Goal: Task Accomplishment & Management: Complete application form

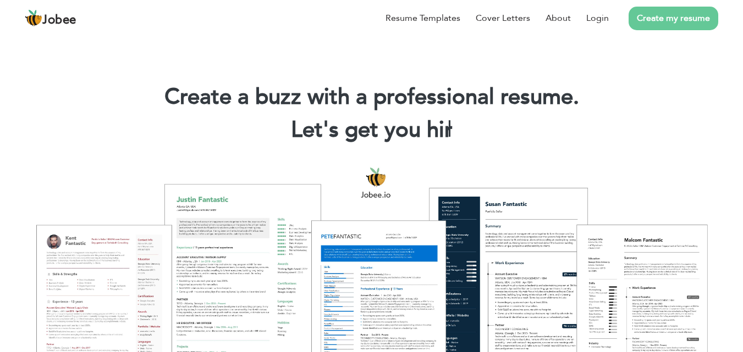
click at [657, 14] on link "Create my resume" at bounding box center [674, 19] width 90 height 24
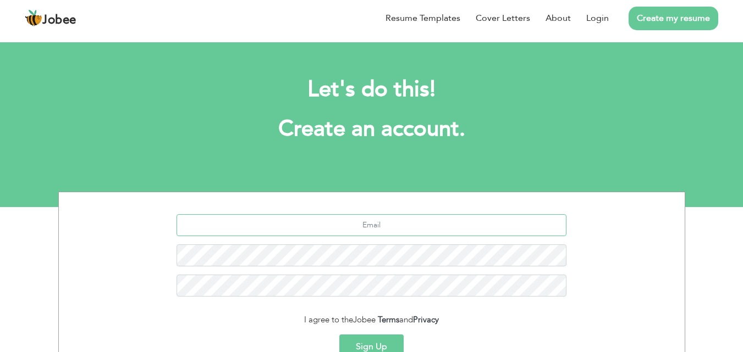
click at [421, 222] on input "text" at bounding box center [372, 225] width 390 height 22
type input "usmankhankoko5@gmail.com"
click at [339, 335] on button "Sign Up" at bounding box center [371, 347] width 64 height 24
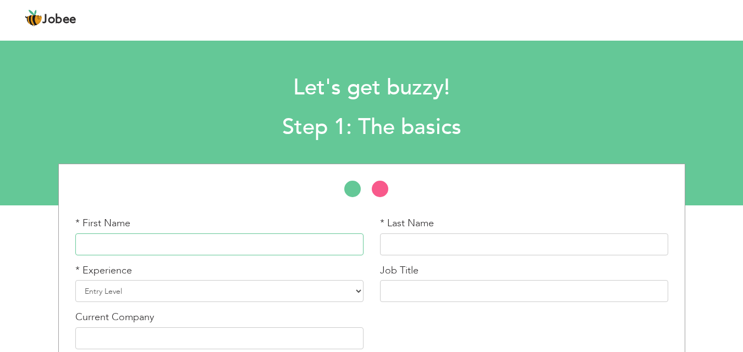
click at [272, 242] on input "text" at bounding box center [219, 245] width 288 height 22
type input "Muhammad"
type input "Usman"
click at [253, 282] on select "Entry Level Less than 1 Year 1 Year 2 Years 3 Years 4 Years 5 Years 6 Years 7 Y…" at bounding box center [219, 291] width 288 height 22
click at [454, 313] on div "* First Name Muhammad * Last Name Usman * Experience Entry Level Less than 1 Ye…" at bounding box center [371, 287] width 609 height 141
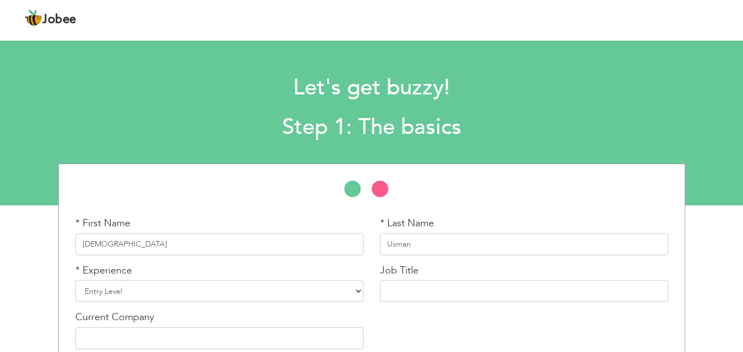
scroll to position [47, 0]
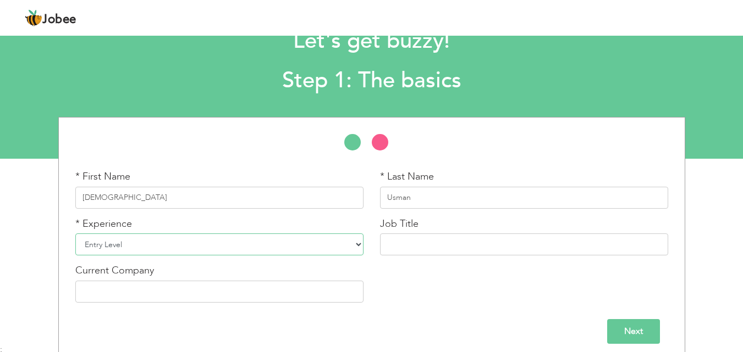
click at [315, 236] on select "Entry Level Less than 1 Year 1 Year 2 Years 3 Years 4 Years 5 Years 6 Years 7 Y…" at bounding box center [219, 245] width 288 height 22
click at [75, 234] on select "Entry Level Less than 1 Year 1 Year 2 Years 3 Years 4 Years 5 Years 6 Years 7 Y…" at bounding box center [219, 245] width 288 height 22
click at [471, 232] on div "Job Title" at bounding box center [524, 236] width 288 height 39
click at [466, 235] on input "text" at bounding box center [524, 245] width 288 height 22
click at [310, 281] on input "text" at bounding box center [219, 292] width 288 height 22
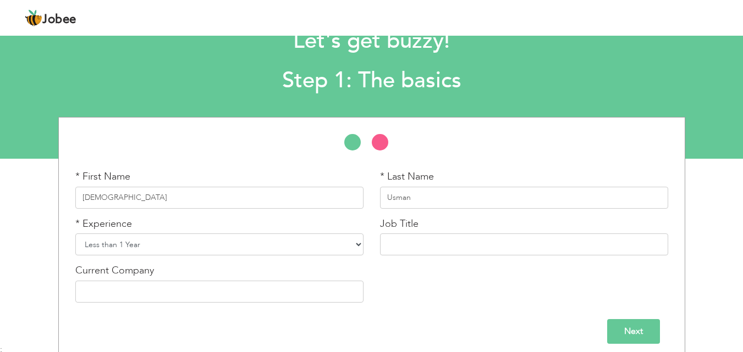
click at [322, 234] on select "Entry Level Less than 1 Year 1 Year 2 Years 3 Years 4 Years 5 Years 6 Years 7 Y…" at bounding box center [219, 245] width 288 height 22
select select "1"
click at [75, 234] on select "Entry Level Less than 1 Year 1 Year 2 Years 3 Years 4 Years 5 Years 6 Years 7 Y…" at bounding box center [219, 245] width 288 height 22
click at [633, 329] on input "Next" at bounding box center [633, 331] width 53 height 25
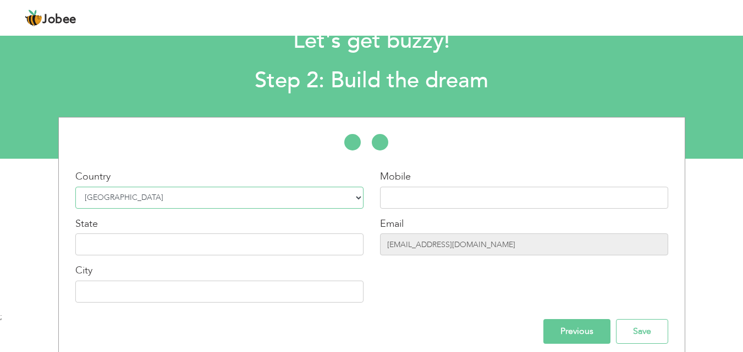
click at [332, 190] on select "Select Country Afghanistan Albania Algeria American Samoa Andorra Angola Anguil…" at bounding box center [219, 198] width 288 height 22
click at [75, 187] on select "Select Country Afghanistan Albania Algeria American Samoa Andorra Angola Anguil…" at bounding box center [219, 198] width 288 height 22
click at [436, 188] on input "text" at bounding box center [524, 198] width 288 height 22
type input "03189736985"
type input "PESHAWAR"
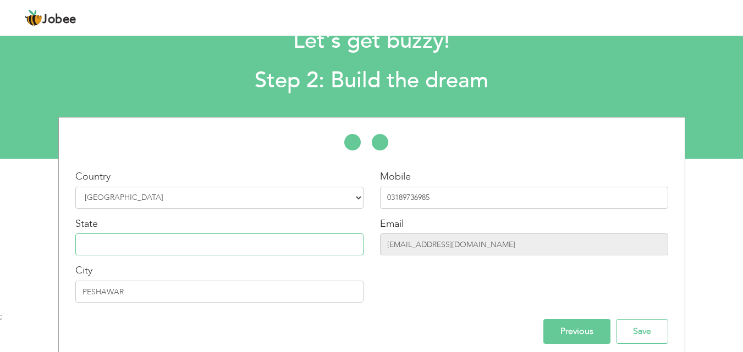
click at [207, 239] on input "text" at bounding box center [219, 245] width 288 height 22
click at [638, 319] on input "Save" at bounding box center [642, 331] width 52 height 25
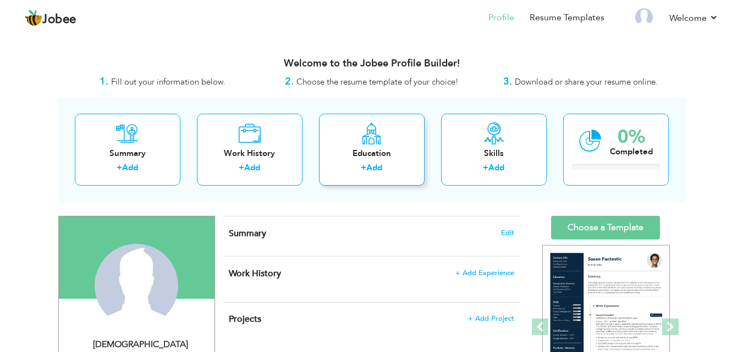
click at [389, 134] on div "Education + Add" at bounding box center [372, 150] width 106 height 72
radio input "true"
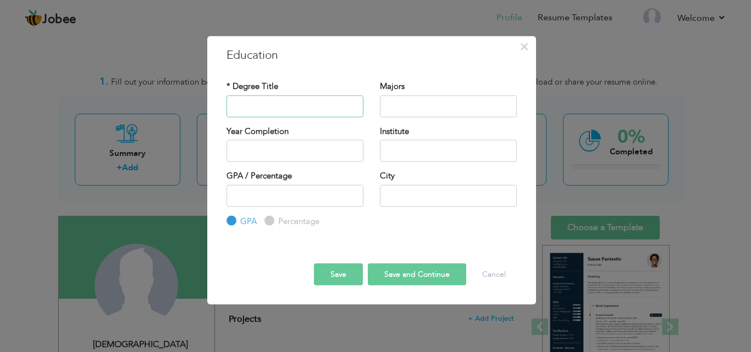
click at [321, 101] on input "text" at bounding box center [295, 106] width 137 height 22
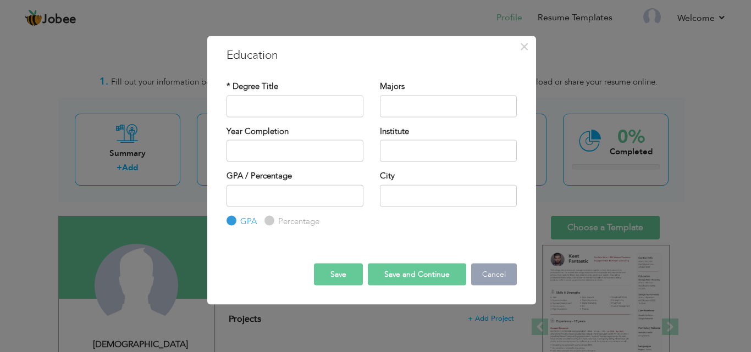
click at [482, 275] on button "Cancel" at bounding box center [494, 275] width 46 height 22
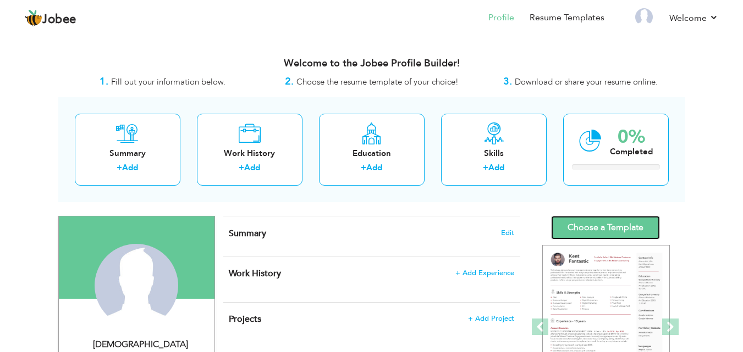
click at [588, 218] on link "Choose a Template" at bounding box center [605, 228] width 109 height 24
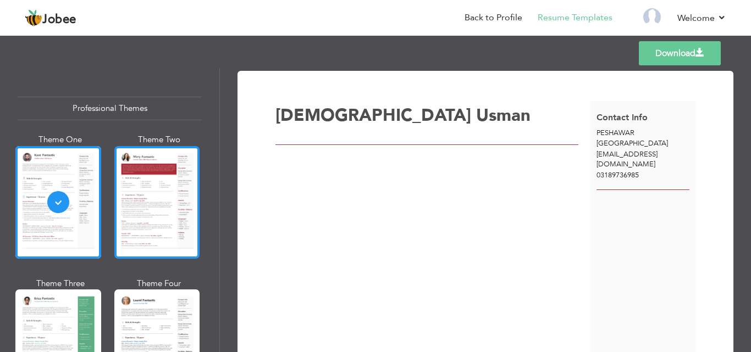
click at [150, 200] on div at bounding box center [157, 202] width 86 height 113
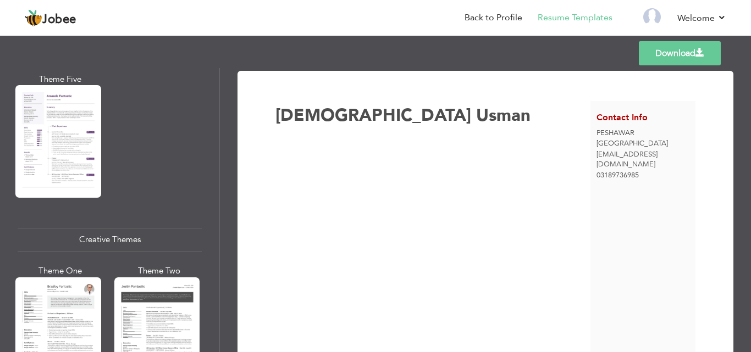
scroll to position [1265, 0]
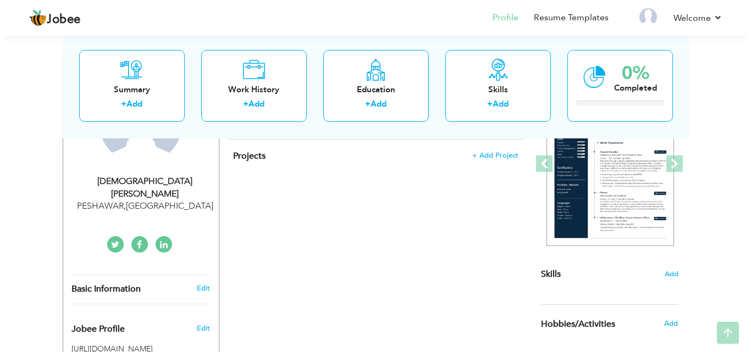
scroll to position [165, 0]
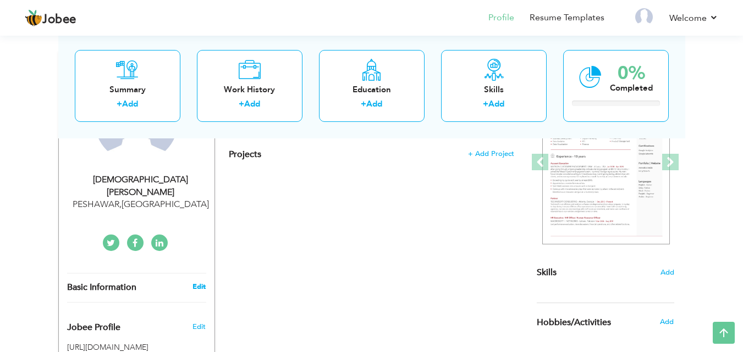
click at [197, 282] on link "Edit" at bounding box center [198, 287] width 13 height 10
type input "[DEMOGRAPHIC_DATA]"
type input "Usman"
type input "03189736985"
select select "number:166"
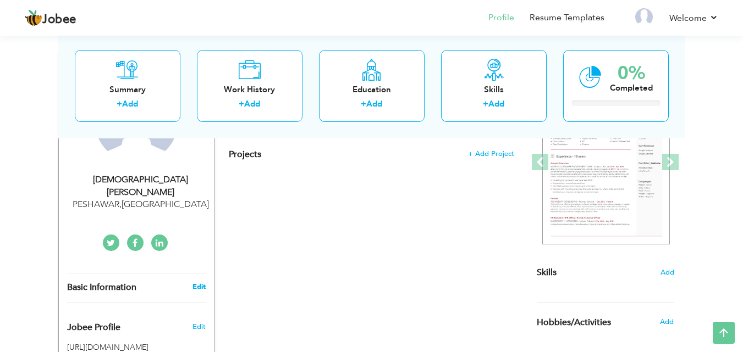
type input "PESHAWAR"
select select "number:1"
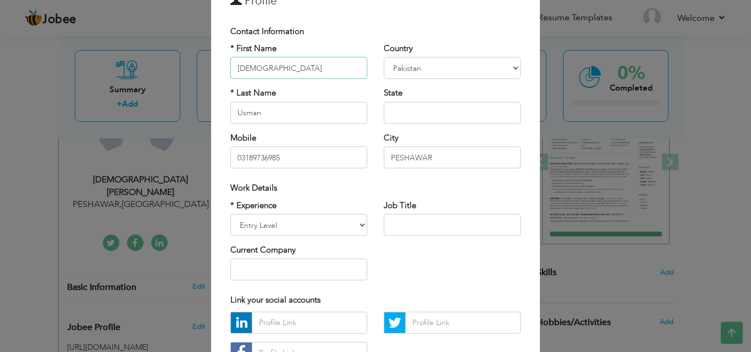
scroll to position [34, 0]
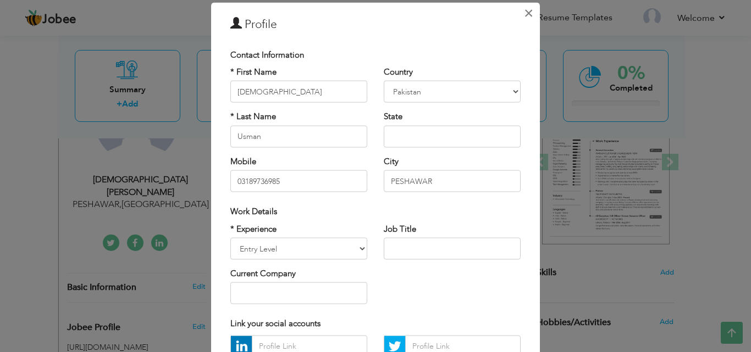
click at [524, 12] on span "×" at bounding box center [528, 13] width 9 height 20
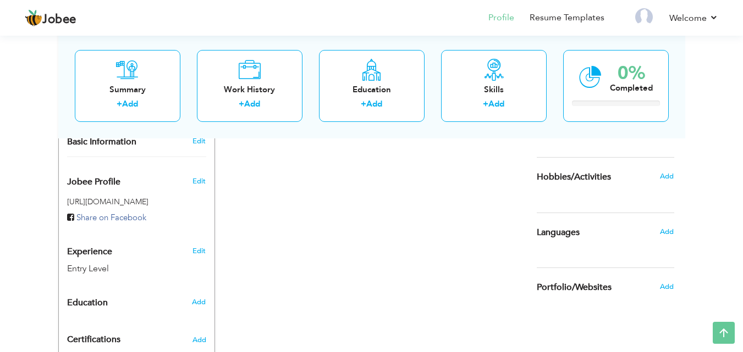
scroll to position [330, 0]
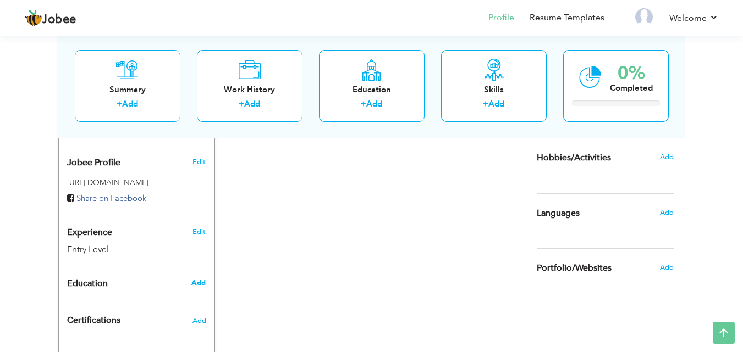
click at [197, 278] on span "Add" at bounding box center [198, 283] width 14 height 10
radio input "true"
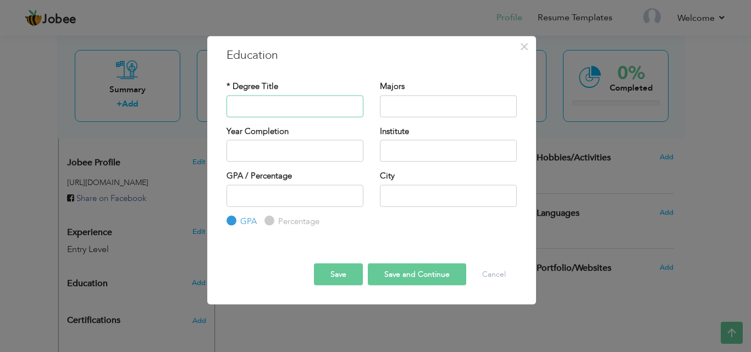
click at [278, 102] on input "text" at bounding box center [295, 106] width 137 height 22
type input "b"
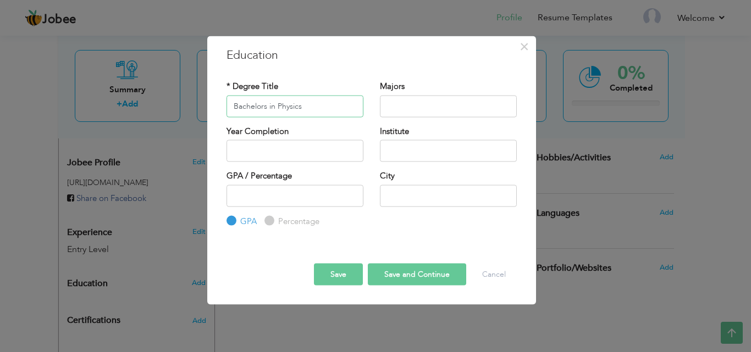
type input "Bachelors in Physics"
drag, startPoint x: 394, startPoint y: 89, endPoint x: 380, endPoint y: 90, distance: 13.8
click at [380, 90] on label "Majors" at bounding box center [392, 87] width 25 height 12
click at [386, 87] on label "Majors" at bounding box center [392, 87] width 25 height 12
drag, startPoint x: 383, startPoint y: 83, endPoint x: 347, endPoint y: 44, distance: 52.9
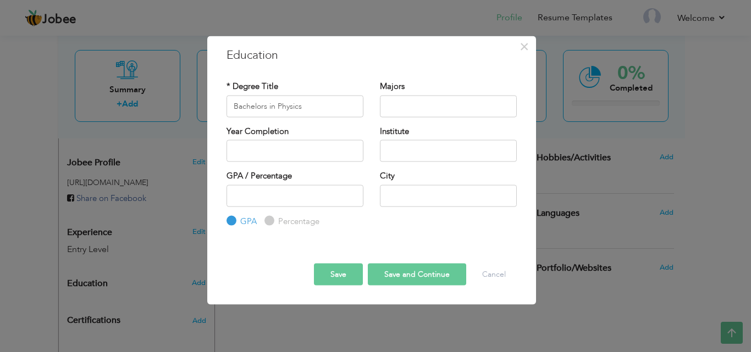
click at [347, 44] on div "× Education * Degree Title Bachelors in Physics Majors Year Completion Institut…" at bounding box center [371, 170] width 329 height 269
click at [422, 104] on input "text" at bounding box center [448, 106] width 137 height 22
type input "Physics"
type input "2025"
click at [427, 148] on input "text" at bounding box center [448, 151] width 137 height 22
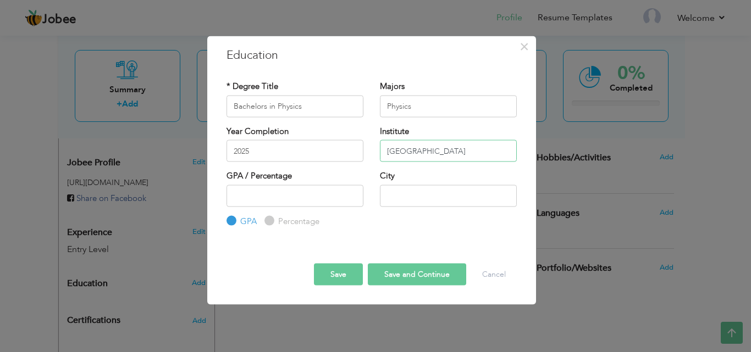
type input "[GEOGRAPHIC_DATA]"
type input "3.3"
click at [390, 195] on input "text" at bounding box center [448, 196] width 137 height 22
type input "PESHAWAR"
click at [385, 272] on button "Save and Continue" at bounding box center [417, 275] width 98 height 22
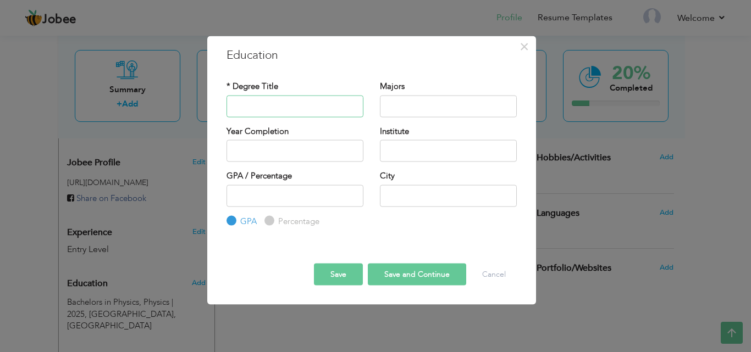
click at [293, 102] on input "text" at bounding box center [295, 106] width 137 height 22
type input "f"
type input "Faculty of science"
click at [421, 111] on input "text" at bounding box center [448, 106] width 137 height 22
type input "Pre Engneering"
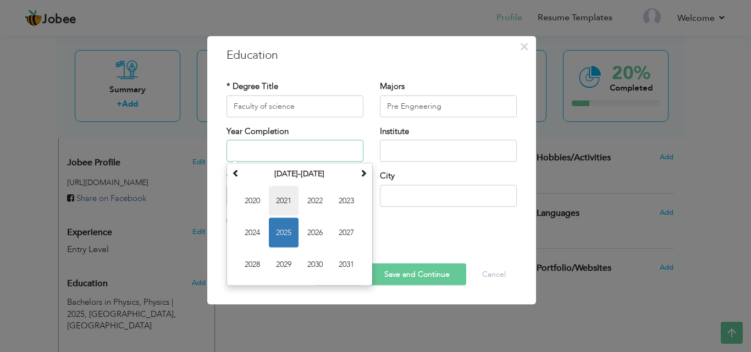
click at [281, 197] on span "2021" at bounding box center [284, 201] width 30 height 30
type input "2021"
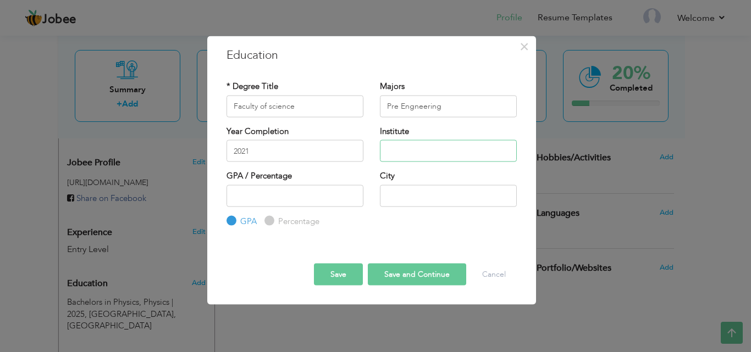
click at [412, 153] on input "text" at bounding box center [448, 151] width 137 height 22
type input "N"
type input "New [DEMOGRAPHIC_DATA] collage charsadda"
click at [260, 200] on input "number" at bounding box center [295, 196] width 137 height 22
type input "878"
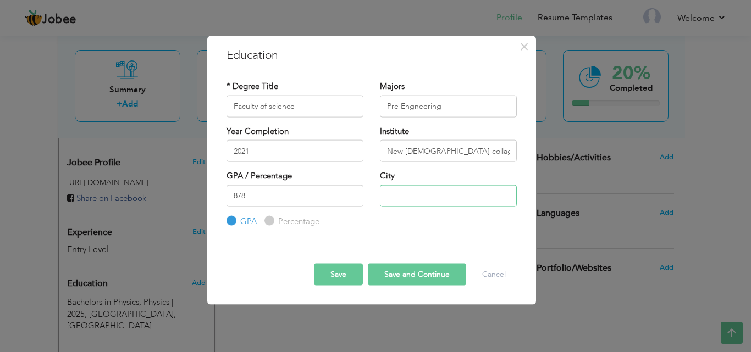
click at [410, 201] on input "text" at bounding box center [448, 196] width 137 height 22
type input "."
click at [260, 195] on input "878" at bounding box center [295, 196] width 137 height 22
type input "8"
type input "79.9"
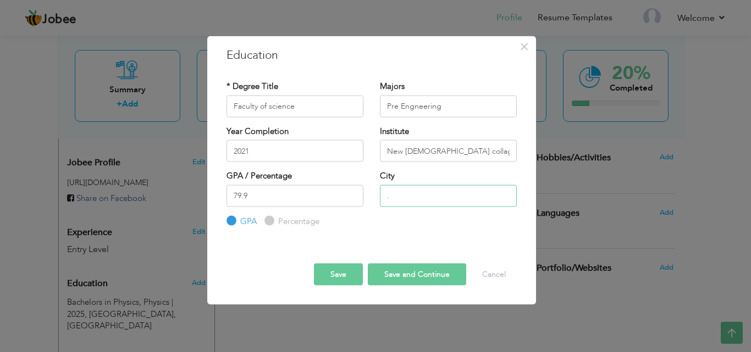
click at [437, 197] on input "." at bounding box center [448, 196] width 137 height 22
type input "Charsadda"
click at [275, 221] on label "Percentage" at bounding box center [297, 222] width 44 height 12
click at [272, 221] on input "Percentage" at bounding box center [267, 221] width 7 height 7
radio input "true"
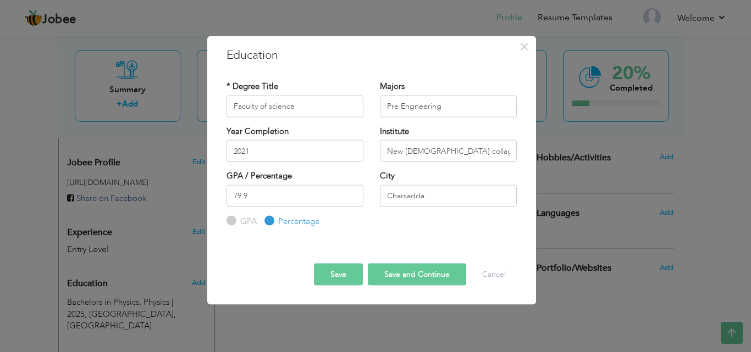
click at [404, 278] on button "Save and Continue" at bounding box center [417, 275] width 98 height 22
radio input "true"
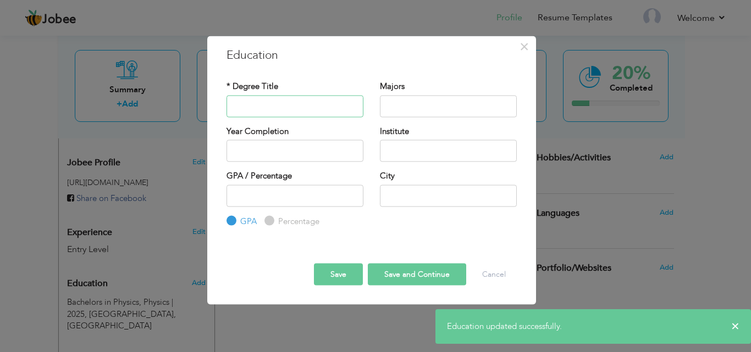
click at [285, 109] on input "text" at bounding box center [295, 106] width 137 height 22
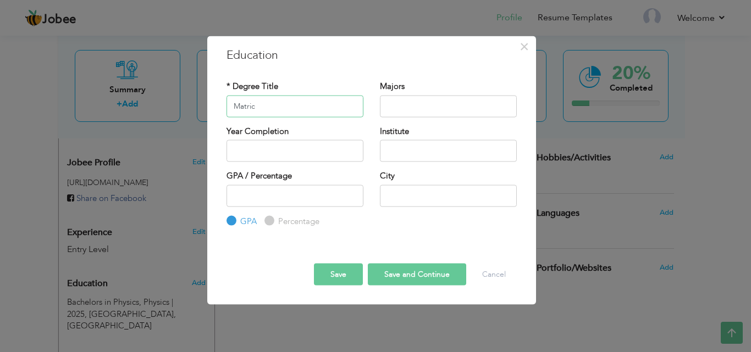
type input "Matric"
click at [401, 107] on input "text" at bounding box center [448, 106] width 137 height 22
type input "s"
type input "Scinece"
click at [337, 156] on input "text" at bounding box center [295, 151] width 137 height 22
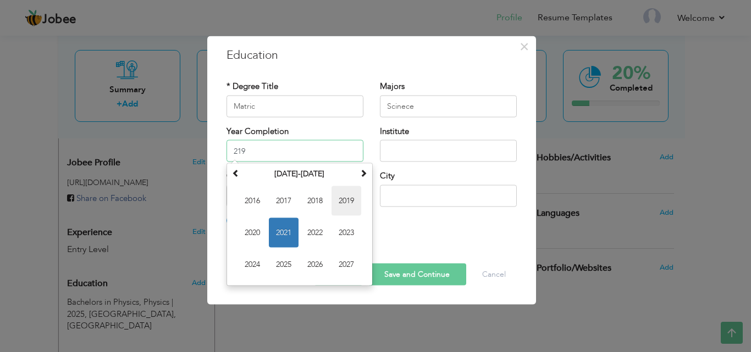
click at [346, 199] on span "2019" at bounding box center [347, 201] width 30 height 30
type input "2019"
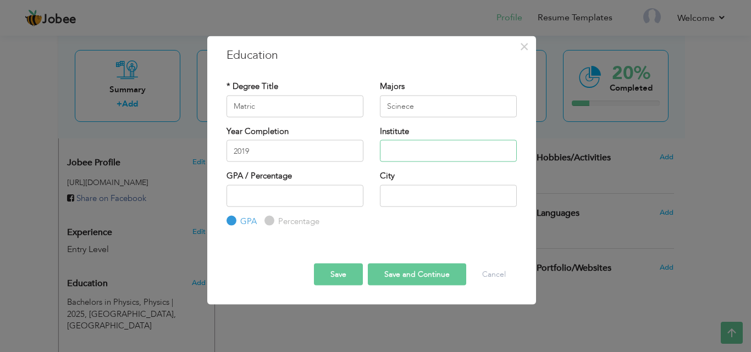
click at [421, 153] on input "text" at bounding box center [448, 151] width 137 height 22
type input "FCA school System"
click at [259, 195] on input "number" at bounding box center [295, 196] width 137 height 22
click at [269, 224] on input "Percentage" at bounding box center [267, 221] width 7 height 7
radio input "true"
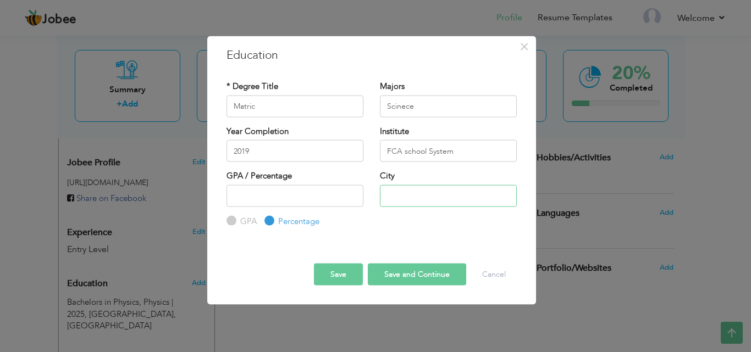
click at [398, 196] on input "text" at bounding box center [448, 196] width 137 height 22
type input "Charsadda"
click at [312, 190] on input "number" at bounding box center [295, 196] width 137 height 22
type input "84"
click at [406, 276] on button "Save and Continue" at bounding box center [417, 275] width 98 height 22
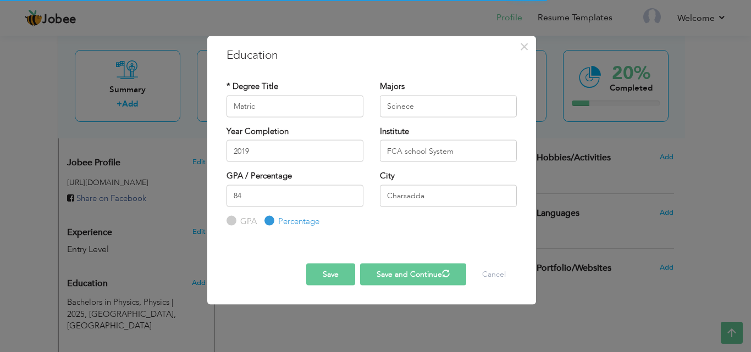
radio input "true"
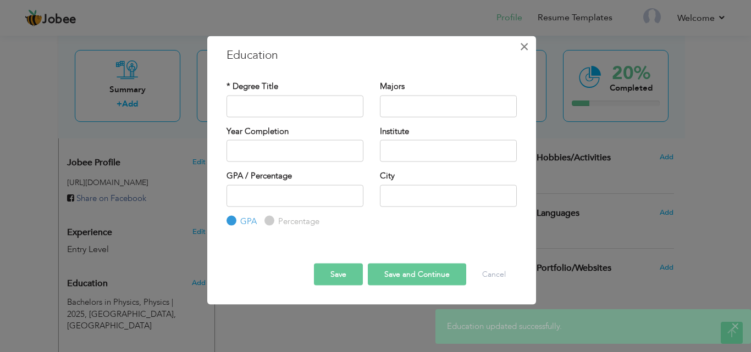
click at [527, 46] on span "×" at bounding box center [524, 46] width 9 height 20
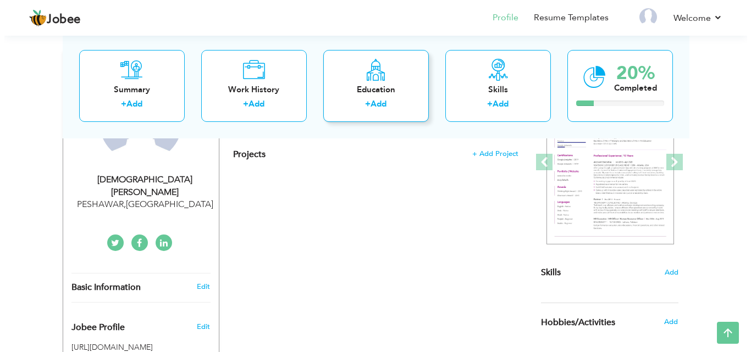
scroll to position [0, 0]
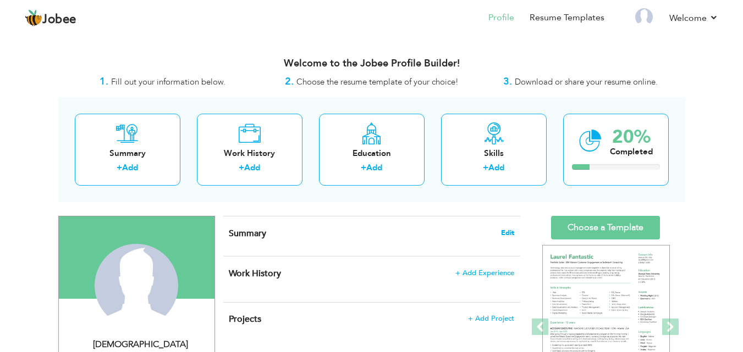
click at [508, 229] on span "Edit" at bounding box center [507, 233] width 13 height 8
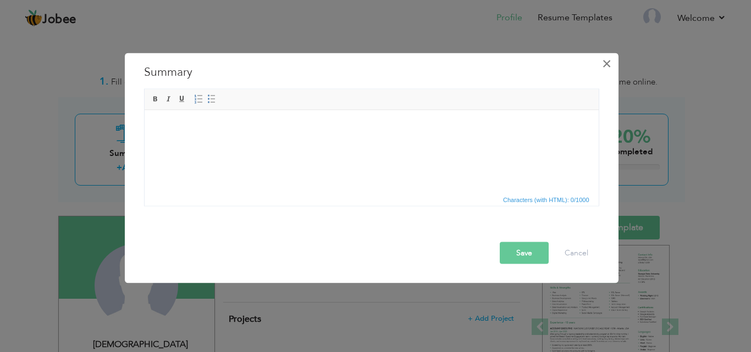
click at [610, 63] on span "×" at bounding box center [606, 63] width 9 height 20
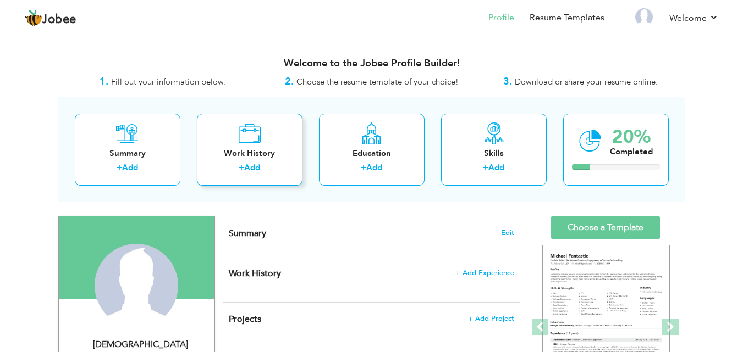
click at [259, 129] on icon at bounding box center [249, 134] width 23 height 22
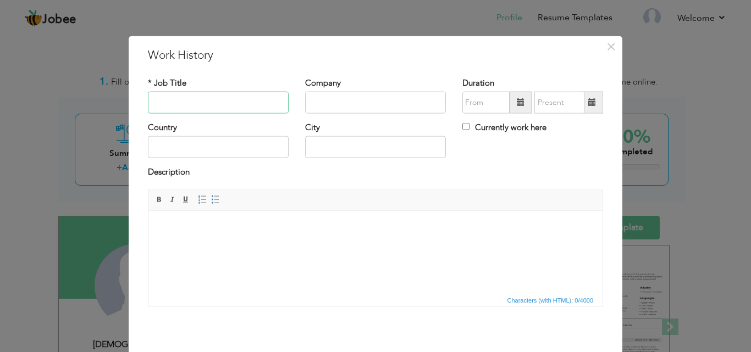
click at [266, 97] on input "text" at bounding box center [218, 103] width 141 height 22
click at [607, 44] on span "×" at bounding box center [611, 46] width 9 height 20
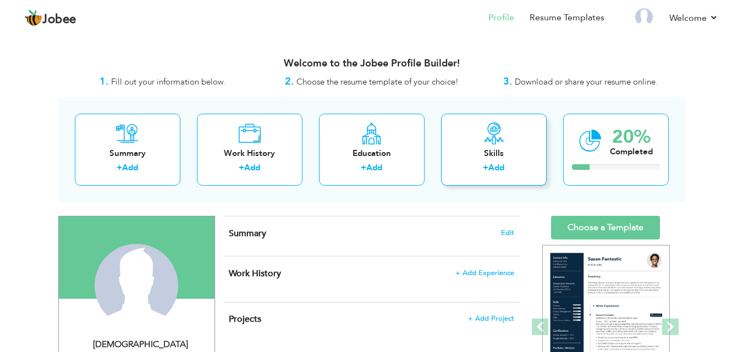
click at [509, 150] on div "Skills" at bounding box center [494, 154] width 88 height 12
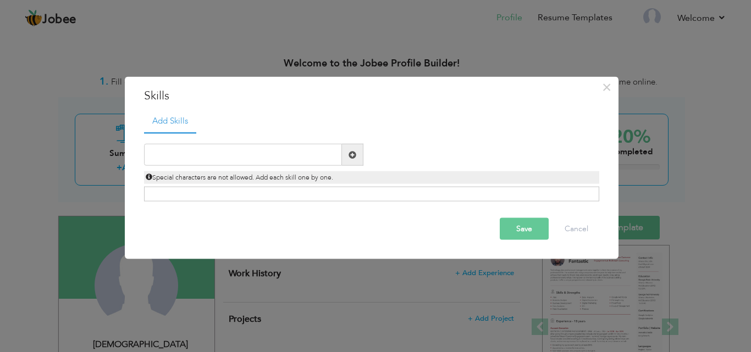
click at [353, 152] on span at bounding box center [353, 155] width 8 height 8
click at [290, 158] on input "text" at bounding box center [243, 155] width 198 height 22
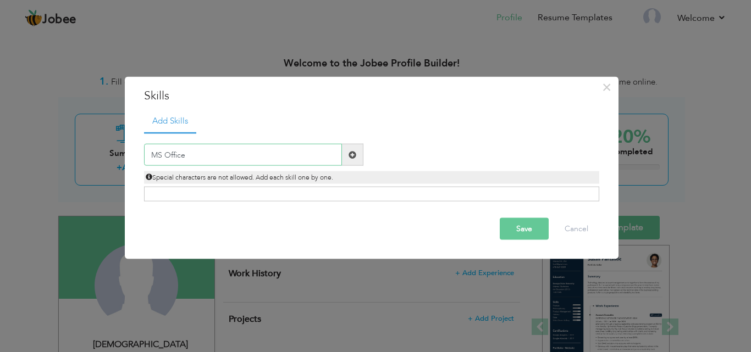
type input "MS Office"
click at [522, 231] on button "Save" at bounding box center [524, 229] width 49 height 22
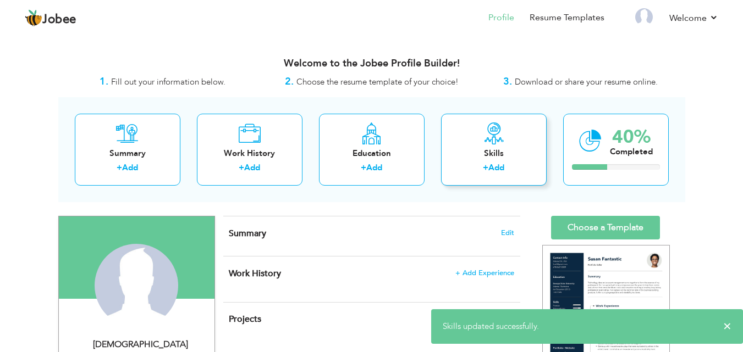
click at [481, 148] on div "Skills" at bounding box center [494, 154] width 88 height 12
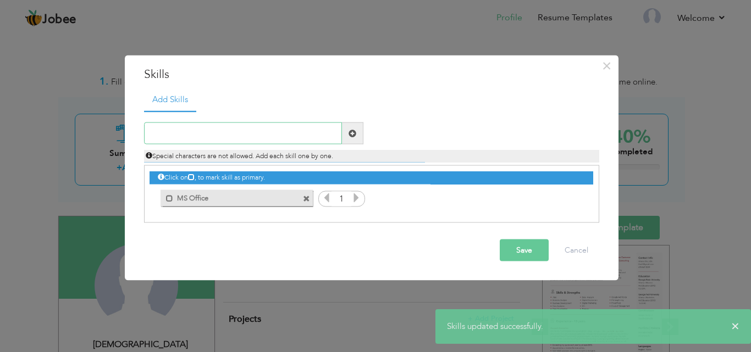
click at [287, 139] on input "text" at bounding box center [243, 134] width 198 height 22
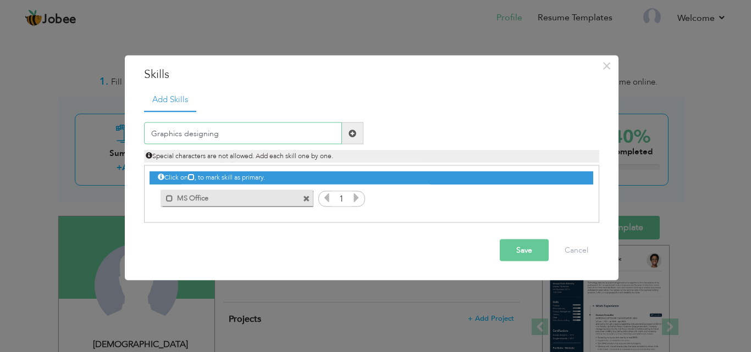
type input "Graphics designing"
click at [515, 245] on button "Save" at bounding box center [524, 251] width 49 height 22
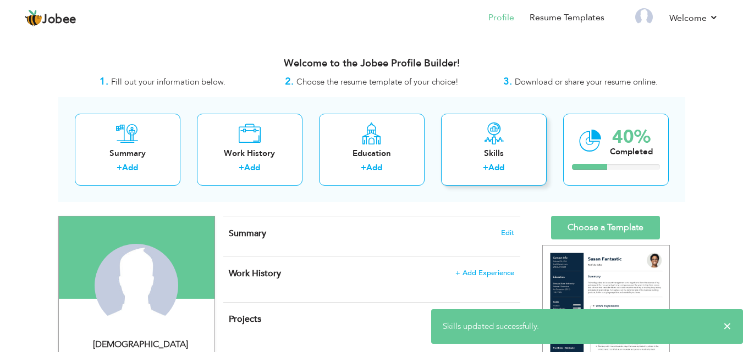
click at [472, 150] on div "Skills" at bounding box center [494, 154] width 88 height 12
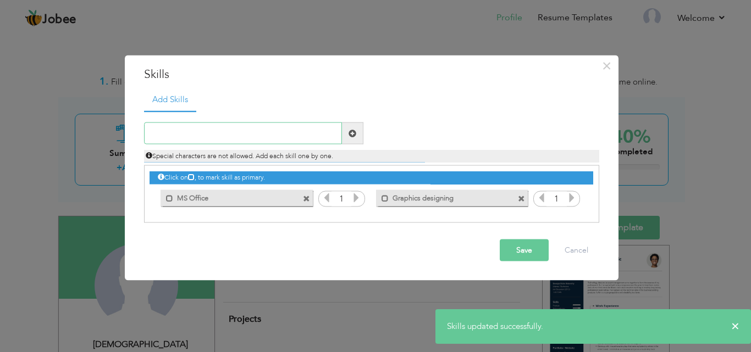
click at [314, 133] on input "text" at bounding box center [243, 134] width 198 height 22
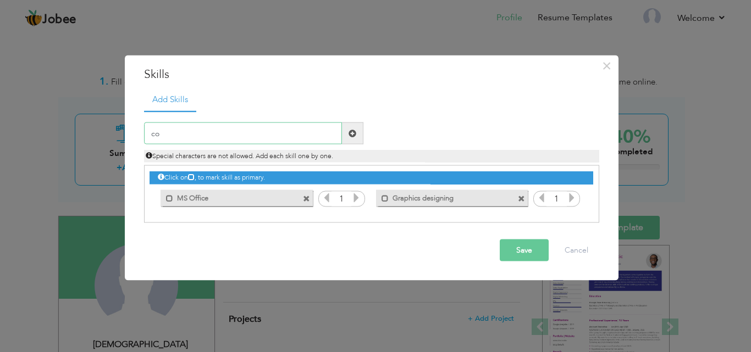
type input "c"
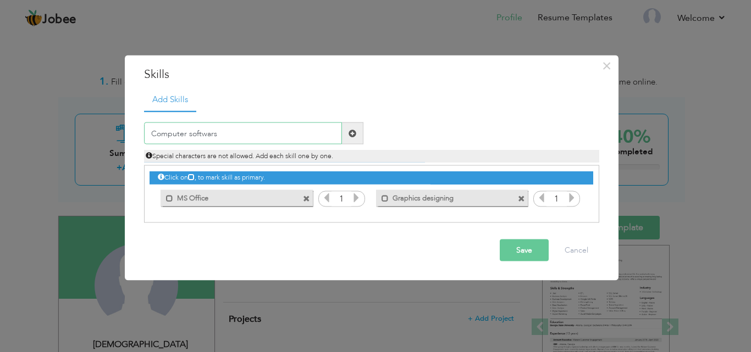
type input "Computer softwars"
click at [520, 245] on button "Save" at bounding box center [524, 251] width 49 height 22
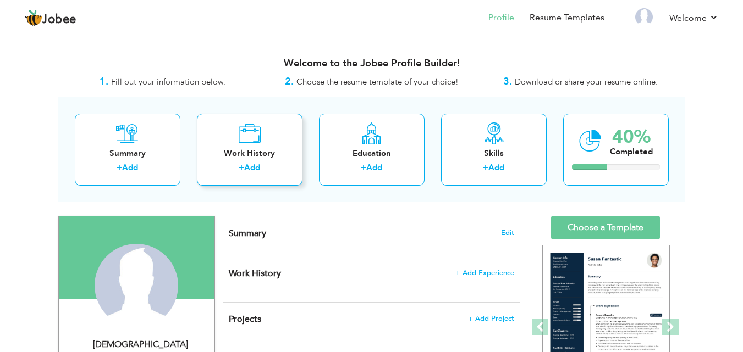
click at [261, 148] on div "Work History" at bounding box center [250, 154] width 88 height 12
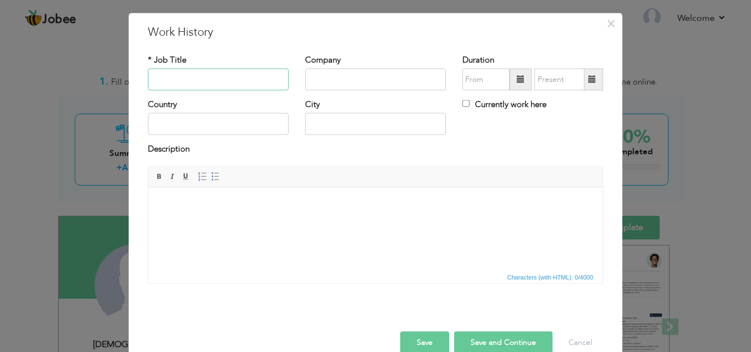
scroll to position [43, 0]
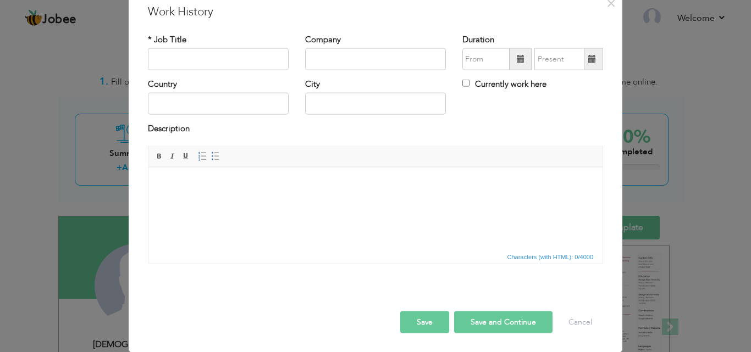
click at [427, 315] on button "Save" at bounding box center [424, 322] width 49 height 22
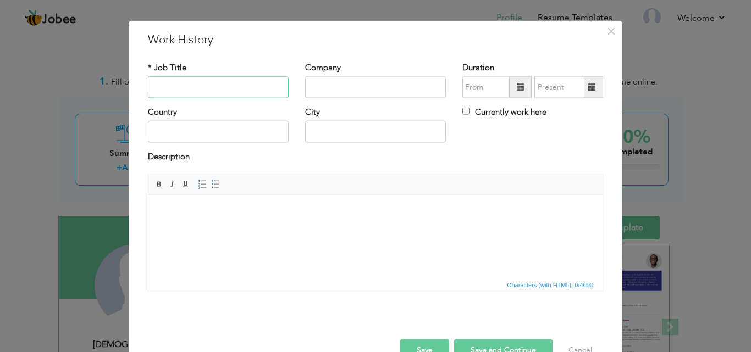
scroll to position [0, 0]
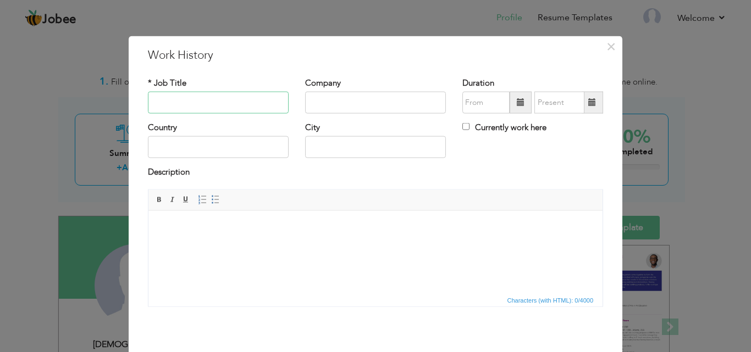
click at [222, 96] on input "text" at bounding box center [218, 103] width 141 height 22
click at [368, 100] on input "text" at bounding box center [375, 103] width 141 height 22
click at [195, 96] on input "text" at bounding box center [218, 103] width 141 height 22
type input "Graphics Designing and Management"
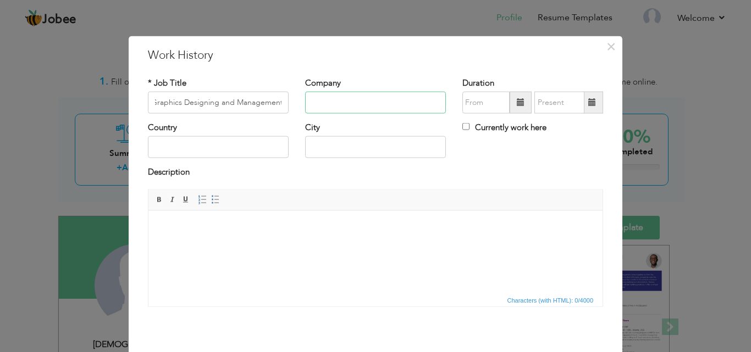
click at [358, 113] on input "text" at bounding box center [375, 103] width 141 height 22
type input "private company"
click at [200, 149] on input "text" at bounding box center [218, 147] width 141 height 22
type input "[GEOGRAPHIC_DATA]"
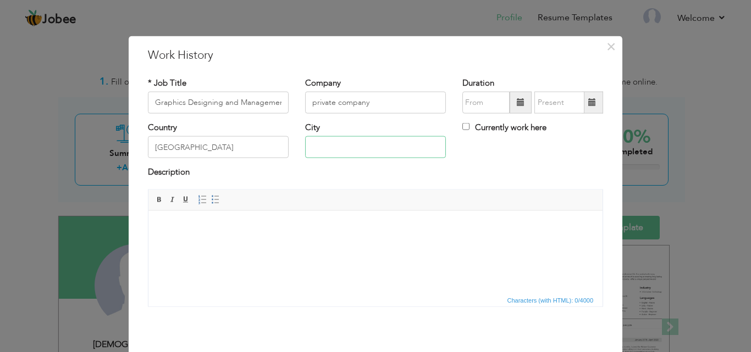
type input "Charsadda"
click at [517, 102] on span at bounding box center [521, 102] width 8 height 8
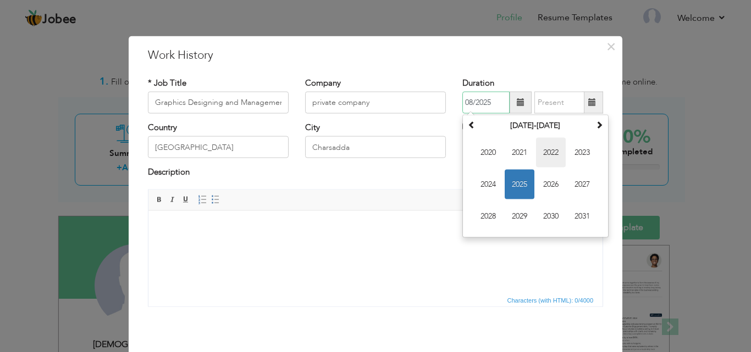
click at [558, 150] on span "2022" at bounding box center [551, 153] width 30 height 30
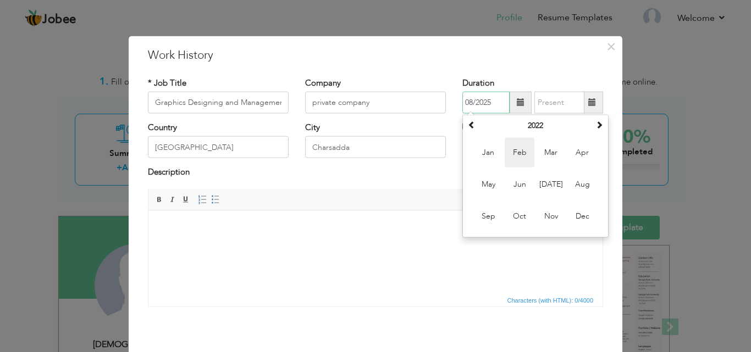
click at [523, 150] on span "Feb" at bounding box center [520, 153] width 30 height 30
type input "02/2022"
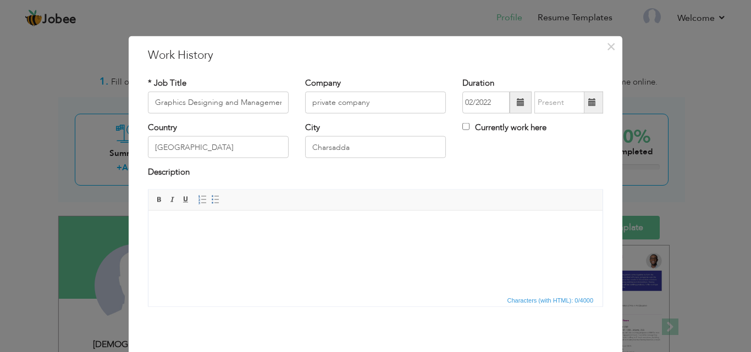
click at [588, 98] on span at bounding box center [592, 102] width 8 height 8
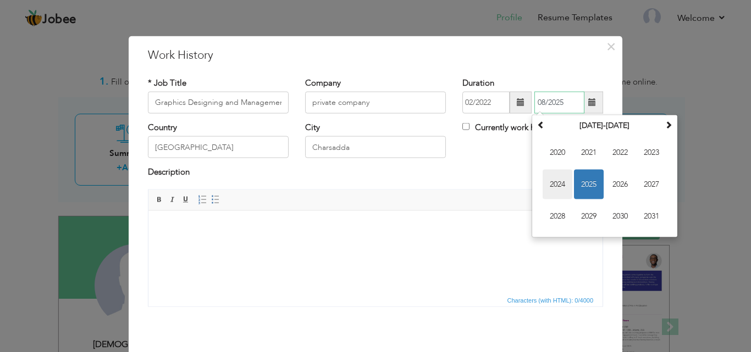
click at [560, 180] on span "2024" at bounding box center [558, 185] width 30 height 30
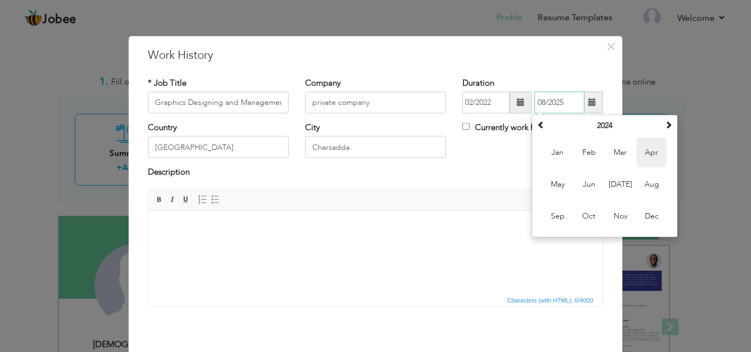
click at [640, 155] on span "Apr" at bounding box center [652, 153] width 30 height 30
type input "04/2024"
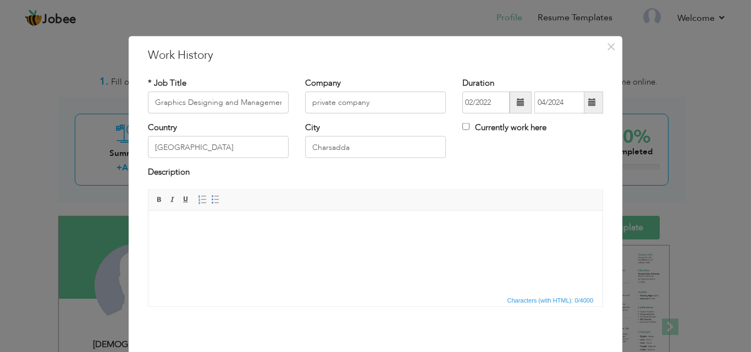
click at [239, 244] on html at bounding box center [375, 228] width 454 height 34
click at [188, 243] on html at bounding box center [375, 228] width 454 height 34
click at [169, 218] on html at bounding box center [375, 228] width 454 height 34
drag, startPoint x: 178, startPoint y: 224, endPoint x: 190, endPoint y: 235, distance: 15.6
click at [162, 233] on html at bounding box center [375, 228] width 454 height 34
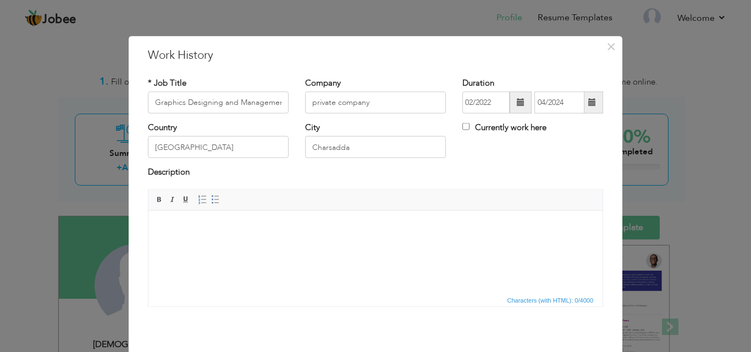
click at [169, 232] on body at bounding box center [375, 228] width 432 height 12
click at [159, 224] on body at bounding box center [375, 228] width 432 height 12
drag, startPoint x: 162, startPoint y: 220, endPoint x: 427, endPoint y: 264, distance: 269.3
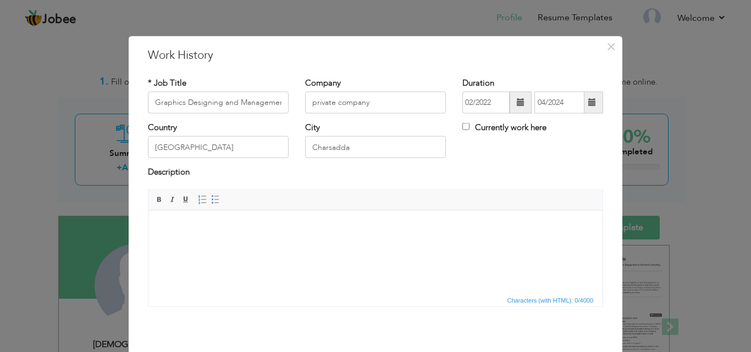
click at [427, 244] on html at bounding box center [375, 228] width 454 height 34
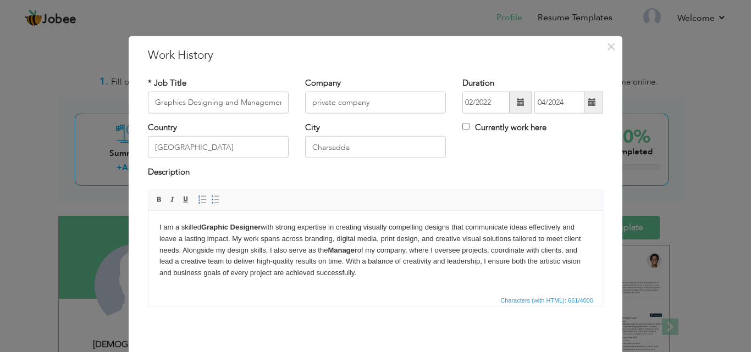
click at [380, 251] on body "I am a skilled Graphic Designer with strong expertise in creating visually comp…" at bounding box center [375, 250] width 432 height 57
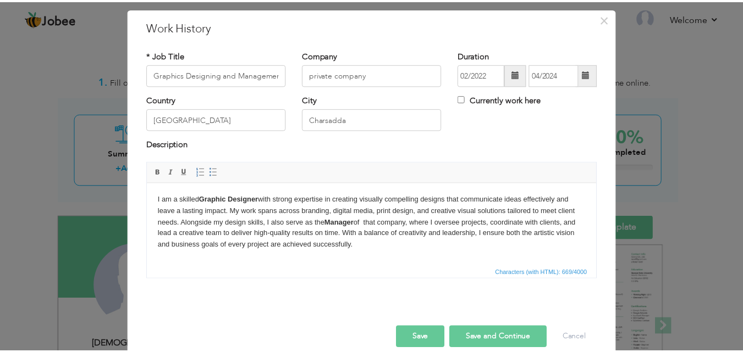
scroll to position [43, 0]
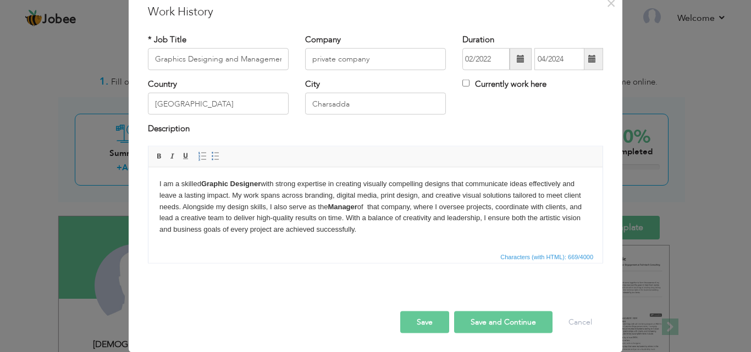
click at [422, 322] on button "Save" at bounding box center [424, 322] width 49 height 22
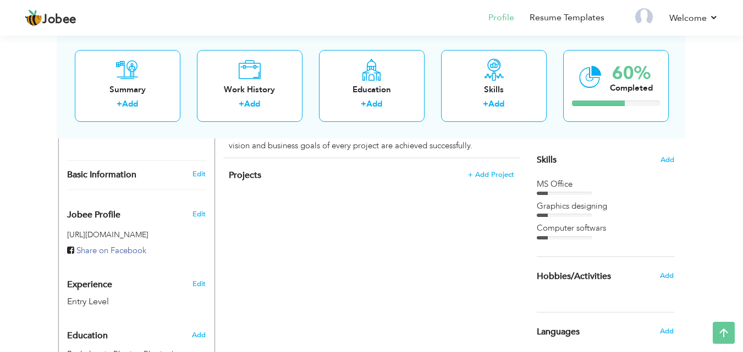
scroll to position [275, 0]
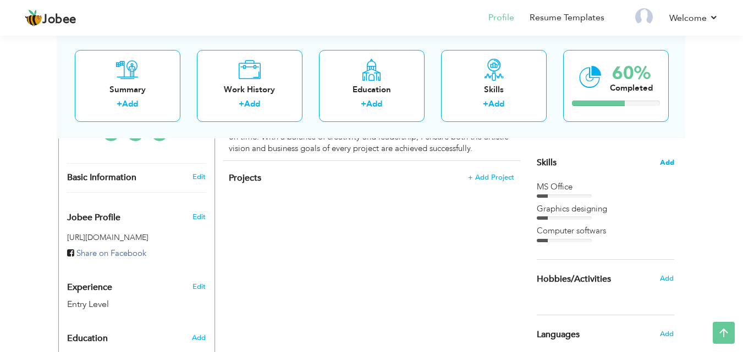
click at [664, 158] on span "Add" at bounding box center [667, 163] width 14 height 10
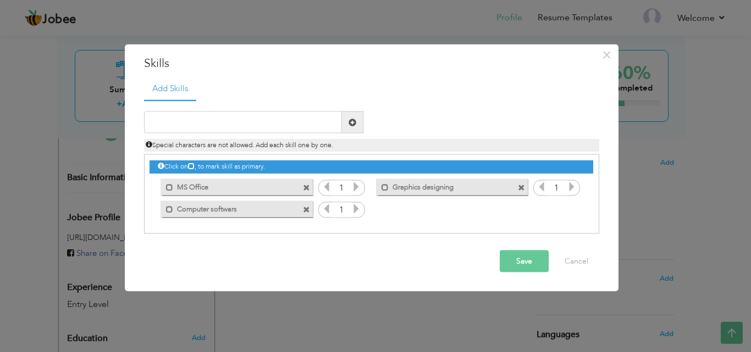
click at [357, 185] on icon at bounding box center [356, 187] width 10 height 10
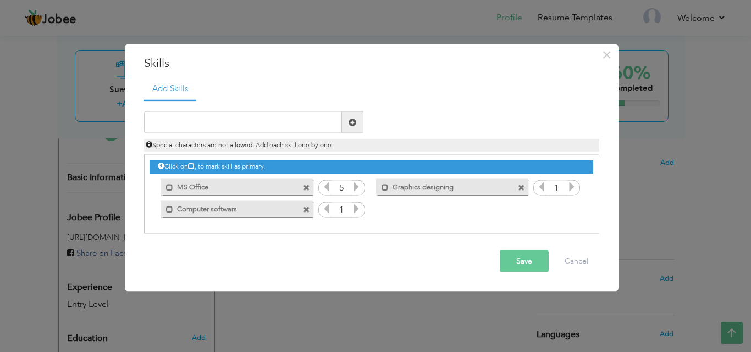
click at [357, 185] on icon at bounding box center [356, 187] width 10 height 10
click at [354, 210] on icon at bounding box center [356, 209] width 10 height 10
click at [353, 208] on icon at bounding box center [356, 209] width 10 height 10
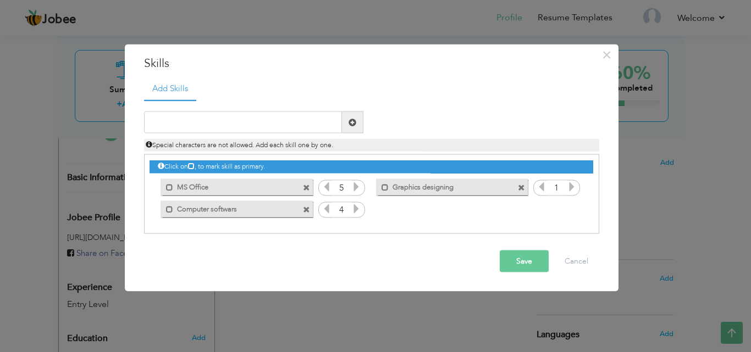
click at [353, 208] on icon at bounding box center [356, 209] width 10 height 10
click at [356, 210] on icon at bounding box center [356, 209] width 10 height 10
click at [573, 186] on icon at bounding box center [572, 187] width 10 height 10
click at [573, 187] on icon at bounding box center [572, 187] width 10 height 10
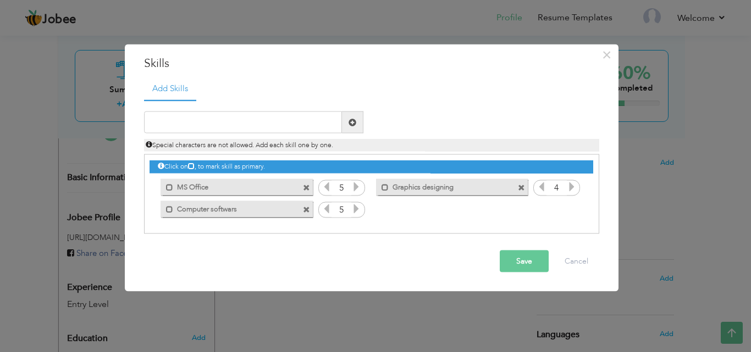
click at [521, 260] on button "Save" at bounding box center [524, 262] width 49 height 22
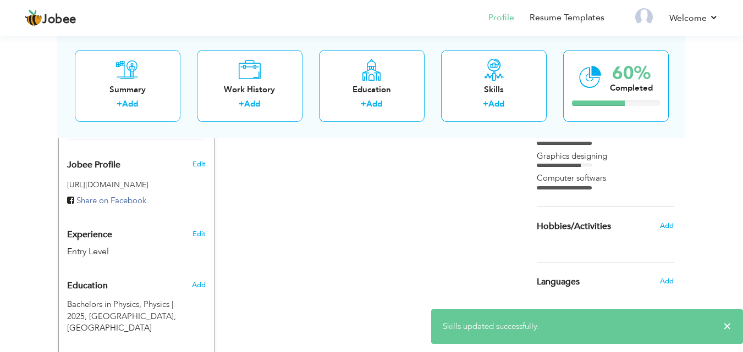
scroll to position [385, 0]
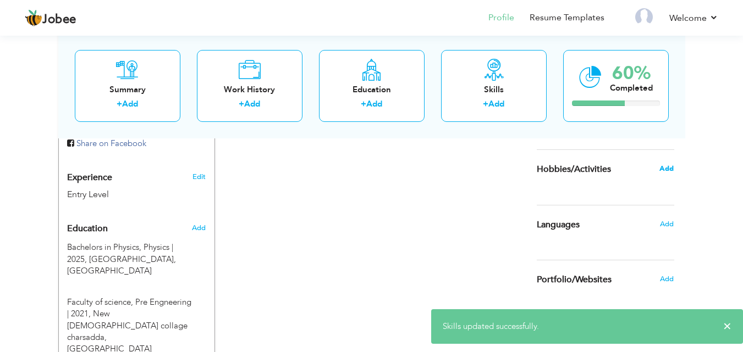
click at [665, 164] on span "Add" at bounding box center [666, 169] width 14 height 10
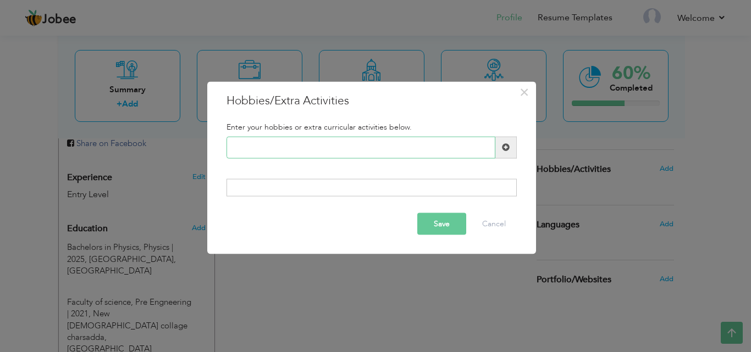
click at [374, 152] on input "text" at bounding box center [361, 147] width 269 height 22
click at [448, 144] on input "text" at bounding box center [361, 147] width 269 height 22
type input "Cricket"
click at [509, 150] on span at bounding box center [506, 148] width 8 height 8
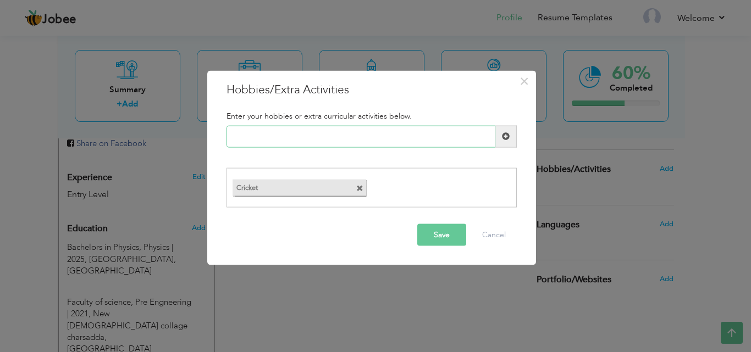
click at [379, 138] on input "text" at bounding box center [361, 136] width 269 height 22
type input "video games"
type input "c"
type input "w"
click at [458, 236] on button "Save" at bounding box center [441, 235] width 49 height 22
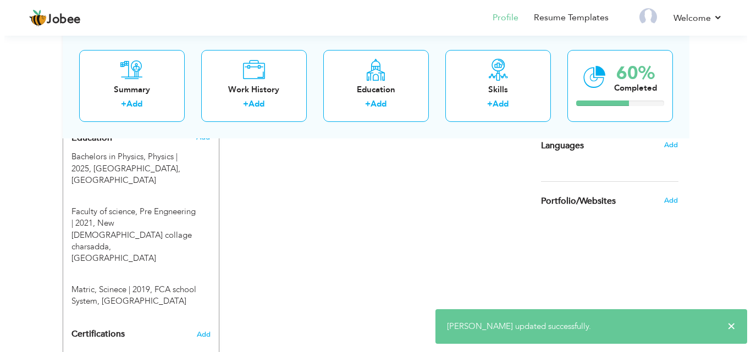
scroll to position [495, 0]
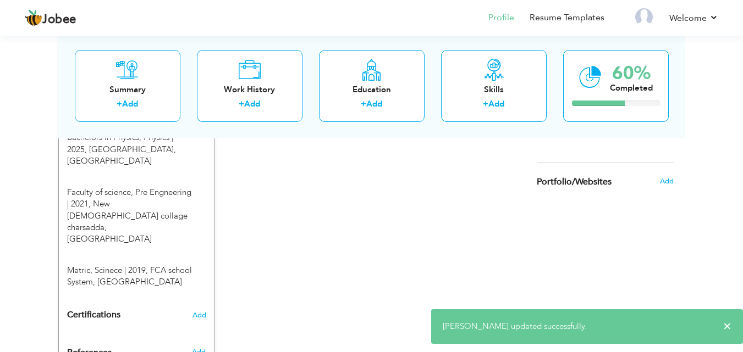
click at [667, 171] on div "Add" at bounding box center [670, 181] width 26 height 21
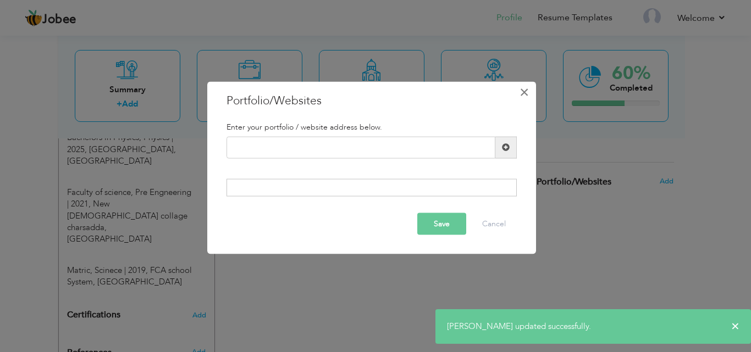
drag, startPoint x: 523, startPoint y: 92, endPoint x: 599, endPoint y: 155, distance: 98.0
click at [523, 94] on span "×" at bounding box center [524, 92] width 9 height 20
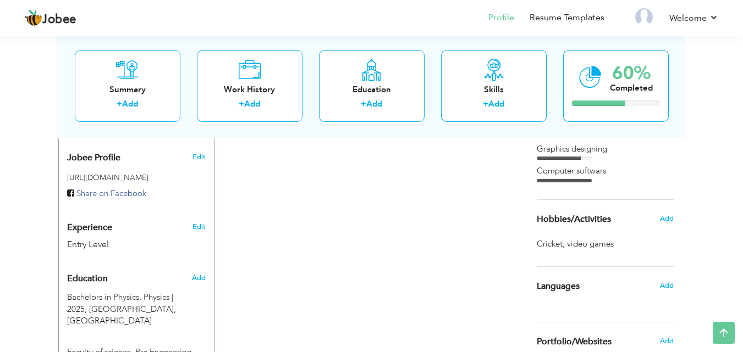
scroll to position [330, 0]
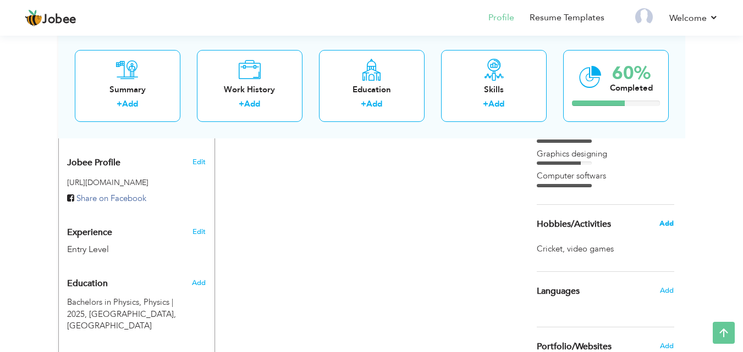
click at [665, 219] on span "Add" at bounding box center [666, 224] width 14 height 10
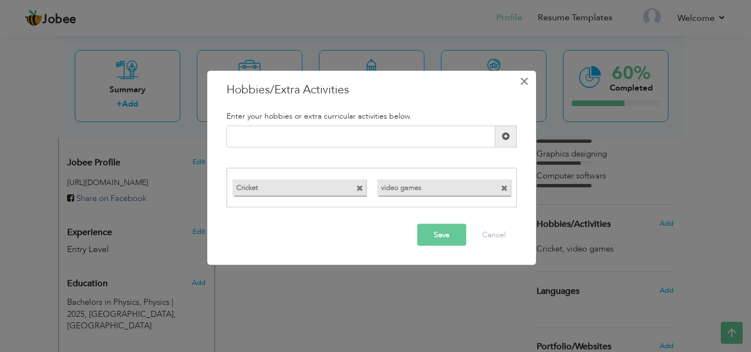
drag, startPoint x: 525, startPoint y: 79, endPoint x: 642, endPoint y: 249, distance: 205.9
click at [525, 80] on span "×" at bounding box center [524, 81] width 9 height 20
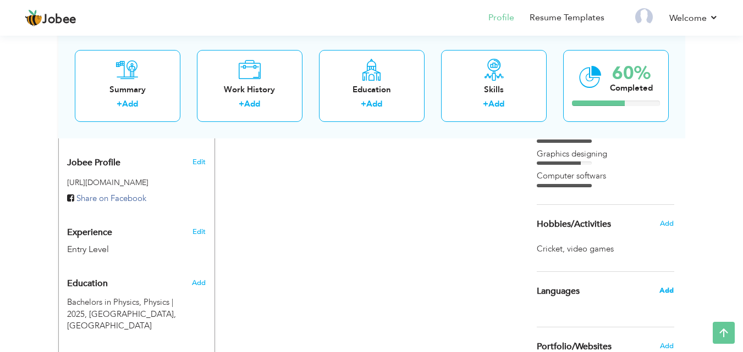
click at [663, 286] on span "Add" at bounding box center [666, 291] width 14 height 10
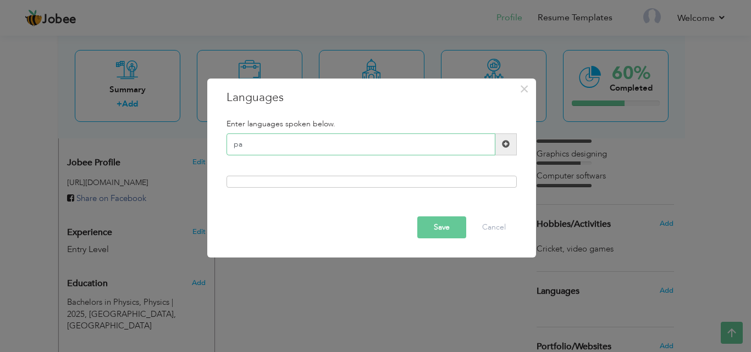
type input "p"
type input "Pashto"
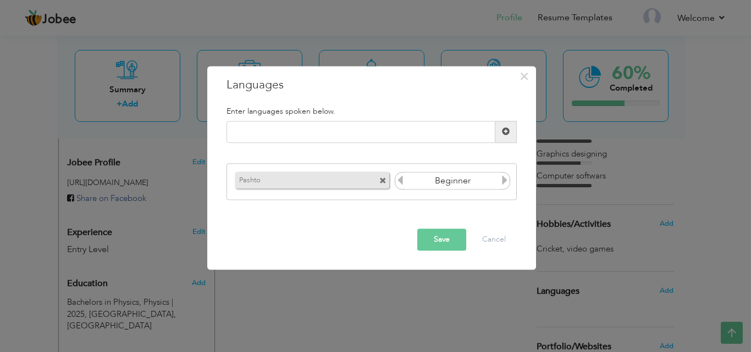
click at [504, 180] on icon at bounding box center [505, 181] width 10 height 10
click at [442, 237] on button "Save" at bounding box center [441, 240] width 49 height 22
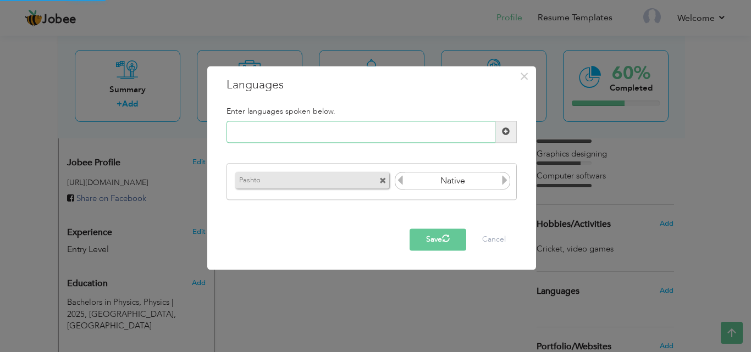
click at [368, 132] on input "text" at bounding box center [361, 132] width 269 height 22
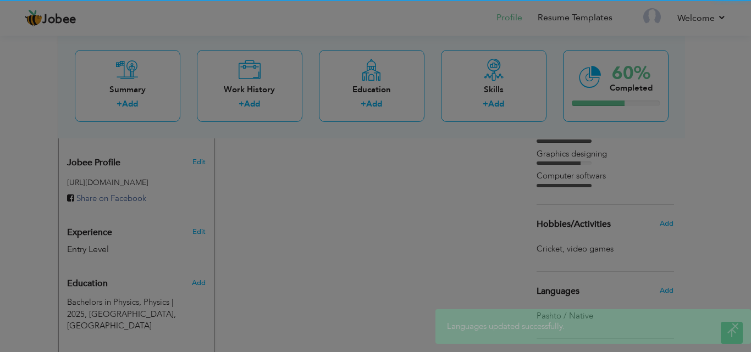
type input "urdu"
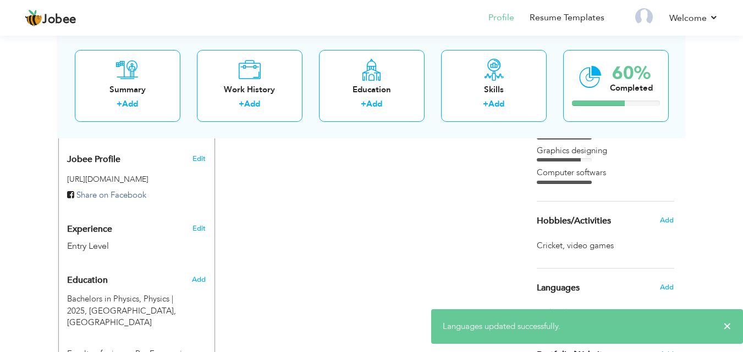
scroll to position [440, 0]
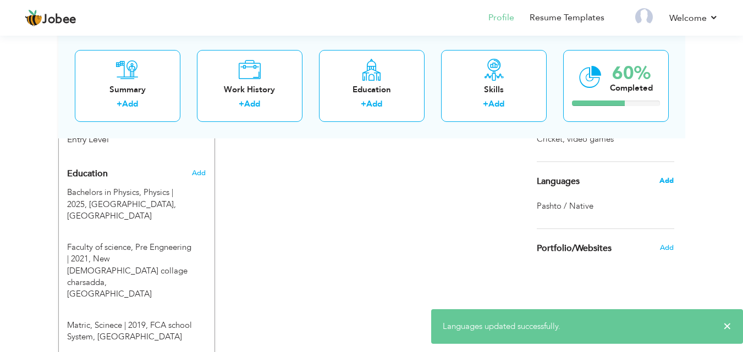
click at [665, 176] on span "Add" at bounding box center [666, 181] width 14 height 10
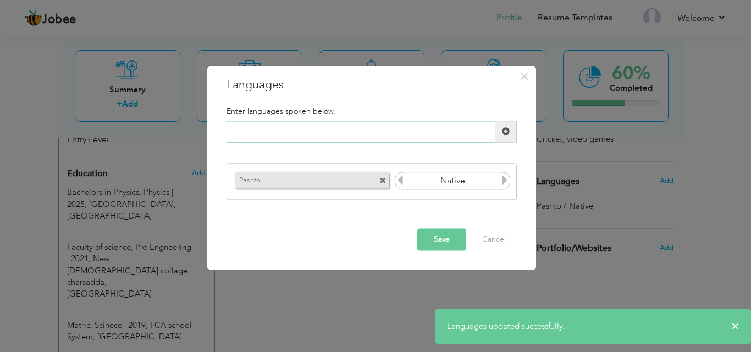
click at [372, 136] on input "text" at bounding box center [361, 132] width 269 height 22
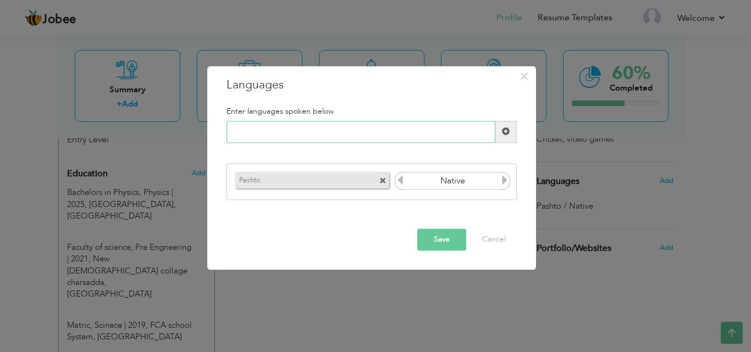
type input "urdu"
click at [332, 130] on input "urdu" at bounding box center [361, 132] width 269 height 22
click at [452, 232] on button "Save" at bounding box center [441, 240] width 49 height 22
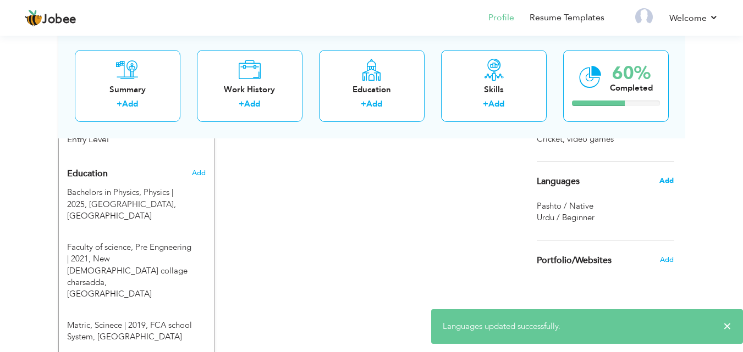
click at [673, 176] on span "Add" at bounding box center [666, 181] width 14 height 10
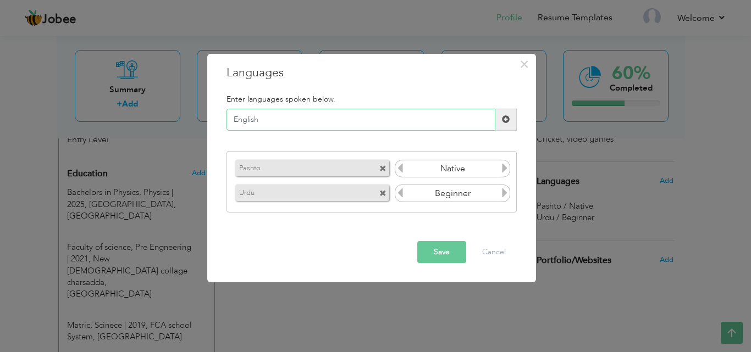
type input "English"
click at [508, 124] on span at bounding box center [505, 120] width 21 height 22
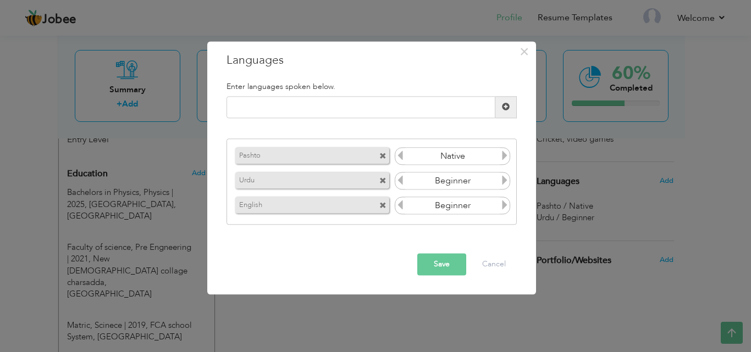
click at [504, 155] on icon at bounding box center [505, 156] width 10 height 10
click at [504, 179] on icon at bounding box center [505, 181] width 10 height 10
click at [503, 179] on icon at bounding box center [505, 181] width 10 height 10
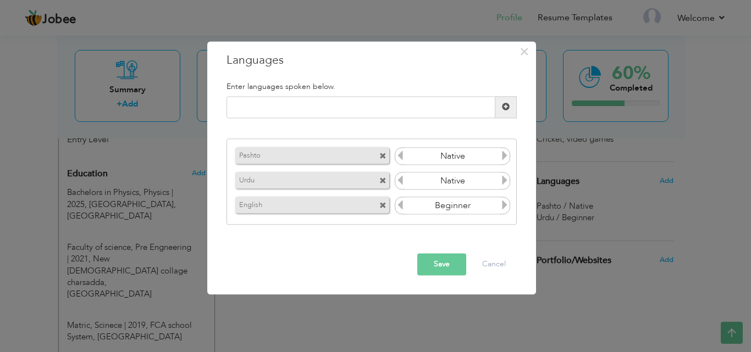
click at [503, 179] on icon at bounding box center [505, 181] width 10 height 10
drag, startPoint x: 503, startPoint y: 179, endPoint x: 512, endPoint y: 219, distance: 41.8
click at [504, 188] on span at bounding box center [505, 182] width 10 height 14
click at [499, 207] on input "Beginner" at bounding box center [452, 206] width 95 height 16
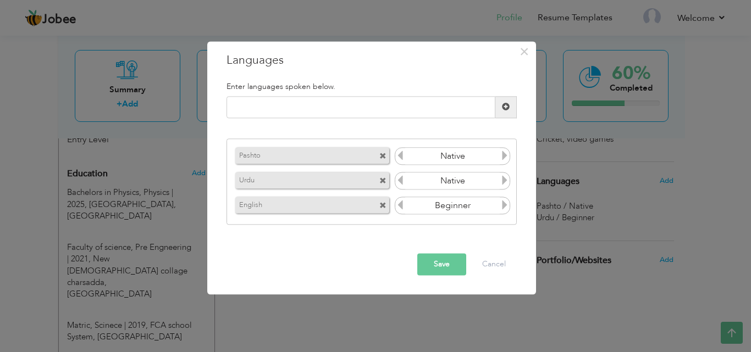
click at [506, 206] on icon at bounding box center [505, 206] width 10 height 10
click at [428, 261] on button "Save" at bounding box center [441, 264] width 49 height 22
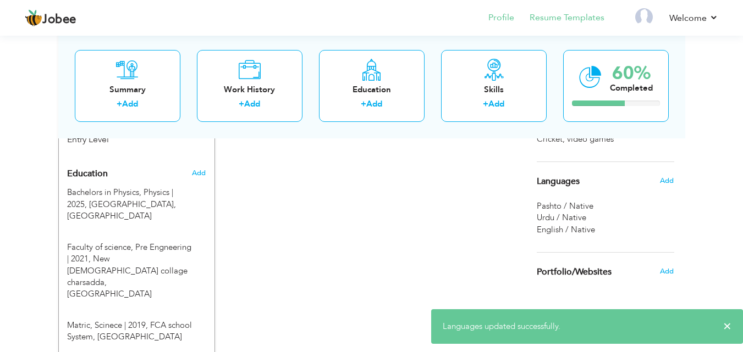
click at [574, 27] on li "Resume Templates" at bounding box center [559, 19] width 90 height 30
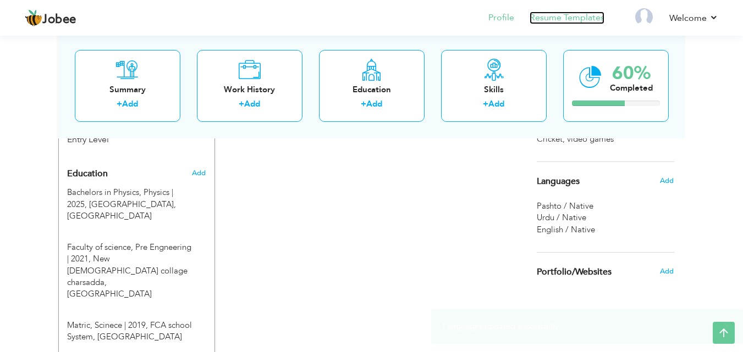
click at [586, 15] on link "Resume Templates" at bounding box center [567, 18] width 75 height 13
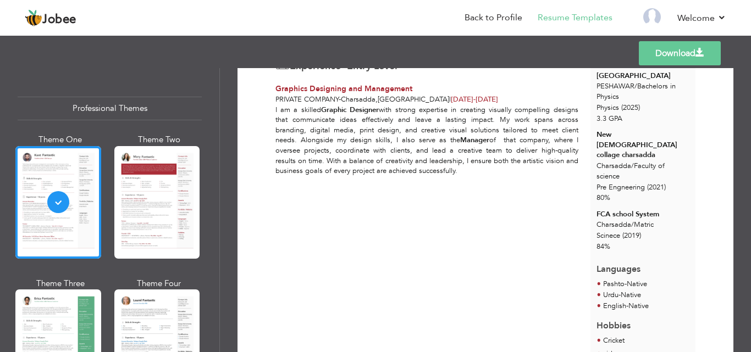
scroll to position [197, 0]
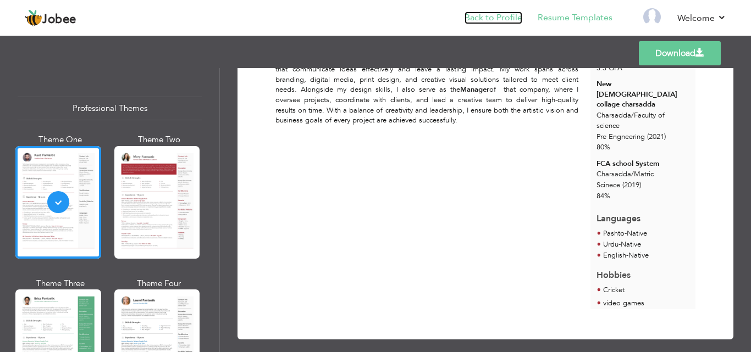
click at [494, 16] on link "Back to Profile" at bounding box center [494, 18] width 58 height 13
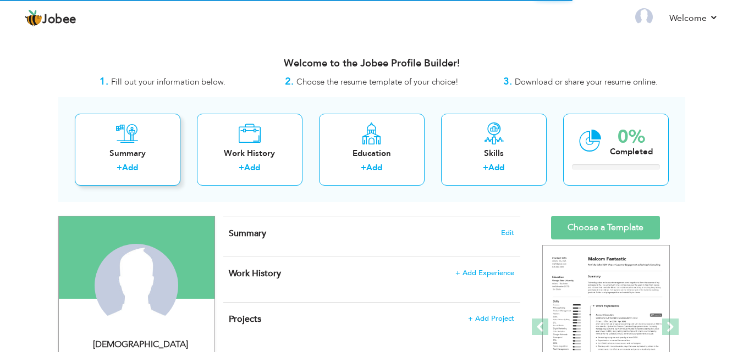
click at [153, 126] on div "Summary + Add" at bounding box center [128, 150] width 106 height 72
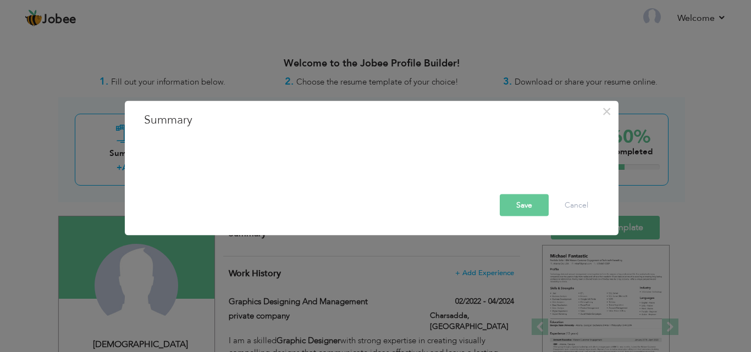
click at [528, 196] on button "Save" at bounding box center [524, 205] width 49 height 22
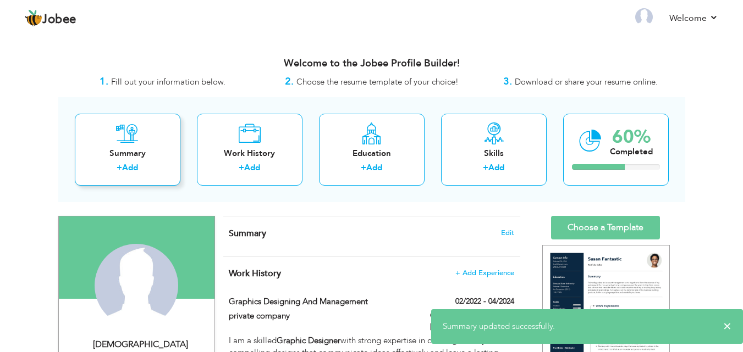
click at [141, 148] on div "Summary" at bounding box center [128, 154] width 88 height 12
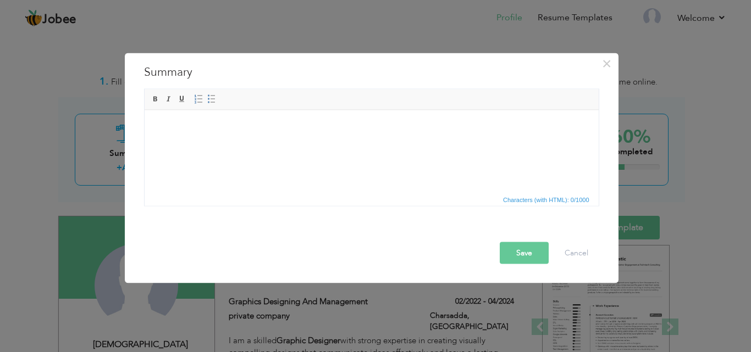
drag, startPoint x: 191, startPoint y: 120, endPoint x: 163, endPoint y: 123, distance: 28.2
click at [163, 123] on body at bounding box center [371, 127] width 432 height 12
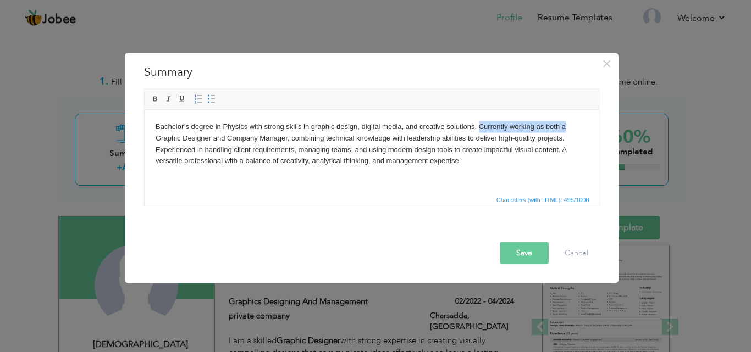
drag, startPoint x: 526, startPoint y: 128, endPoint x: 571, endPoint y: 128, distance: 44.5
click at [571, 128] on body "Bachelor’s degree in Physics with strong skills in graphic design, digital medi…" at bounding box center [371, 144] width 432 height 46
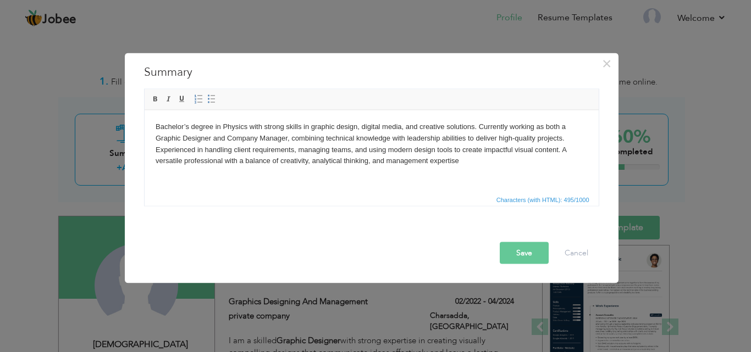
click at [289, 141] on body "Bachelor’s degree in Physics with strong skills in graphic design, digital medi…" at bounding box center [371, 144] width 432 height 46
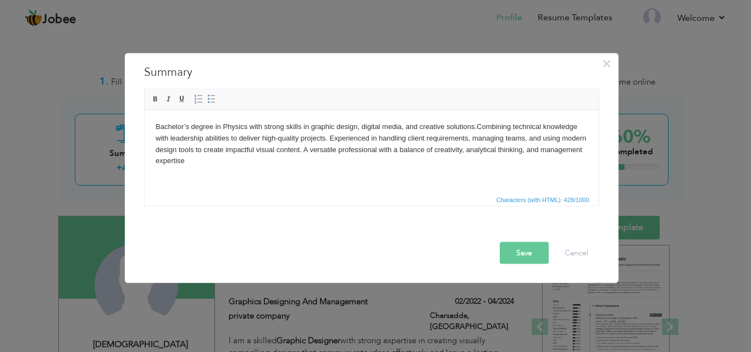
click at [534, 251] on button "Save" at bounding box center [524, 253] width 49 height 22
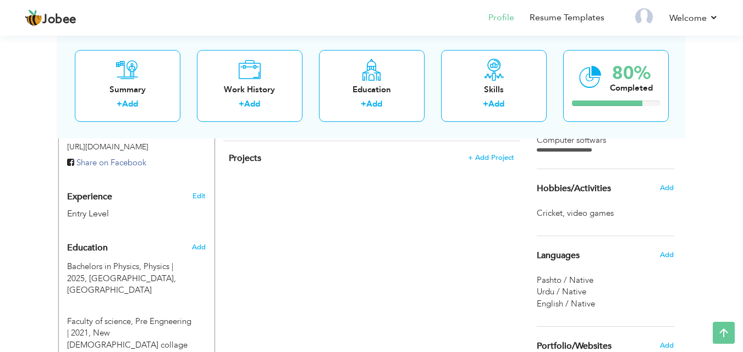
scroll to position [385, 0]
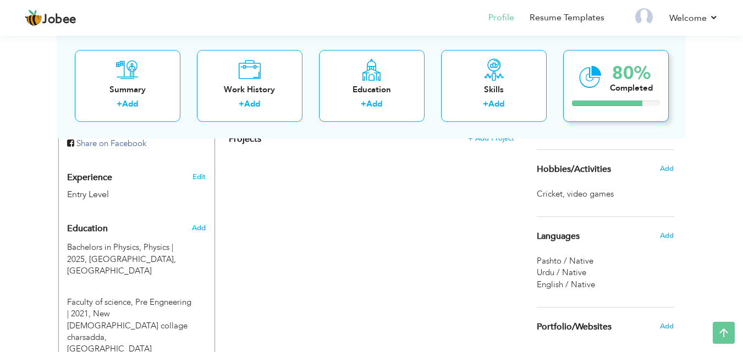
click at [602, 78] on div "80% Completed" at bounding box center [616, 85] width 106 height 72
click at [600, 80] on div "80% Completed" at bounding box center [616, 85] width 106 height 72
click at [600, 81] on icon at bounding box center [590, 76] width 23 height 37
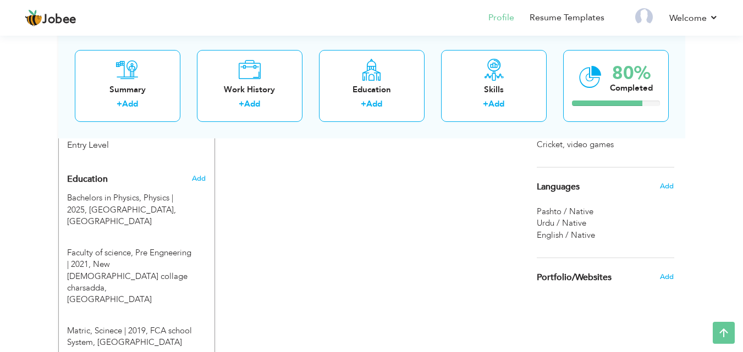
scroll to position [535, 0]
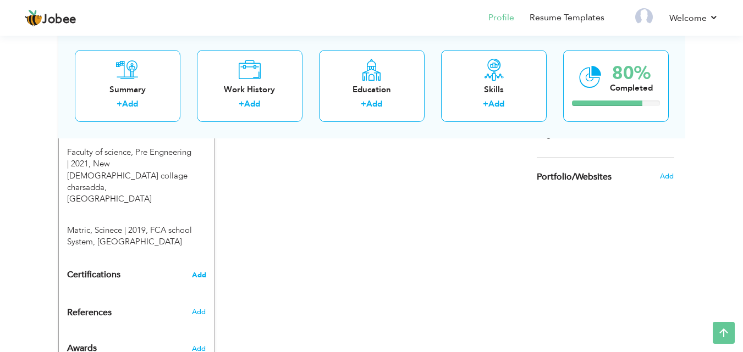
click at [202, 272] on span "Add" at bounding box center [199, 276] width 14 height 8
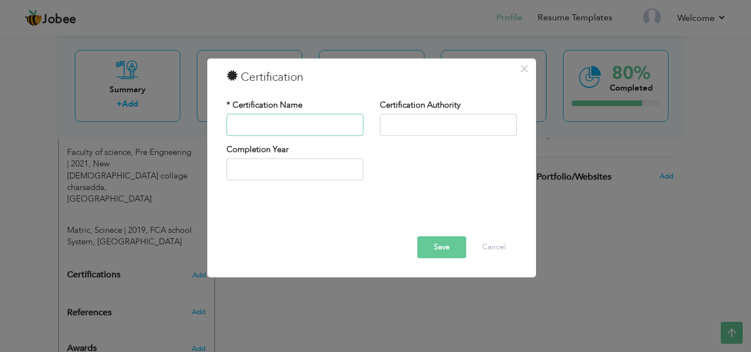
click at [320, 129] on input "text" at bounding box center [295, 125] width 137 height 22
drag, startPoint x: 521, startPoint y: 65, endPoint x: 269, endPoint y: 152, distance: 266.8
click at [521, 65] on span "×" at bounding box center [524, 69] width 9 height 20
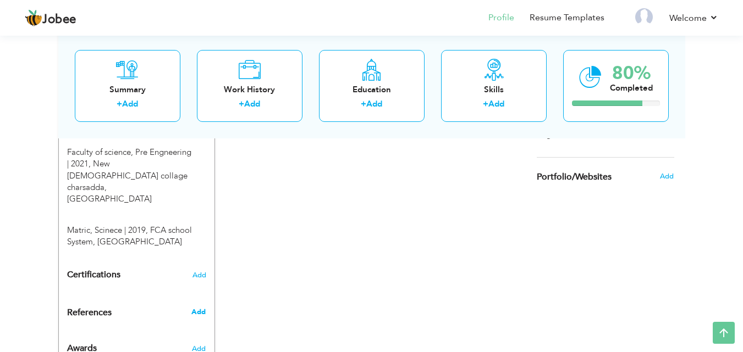
click at [197, 307] on span "Add" at bounding box center [198, 312] width 14 height 10
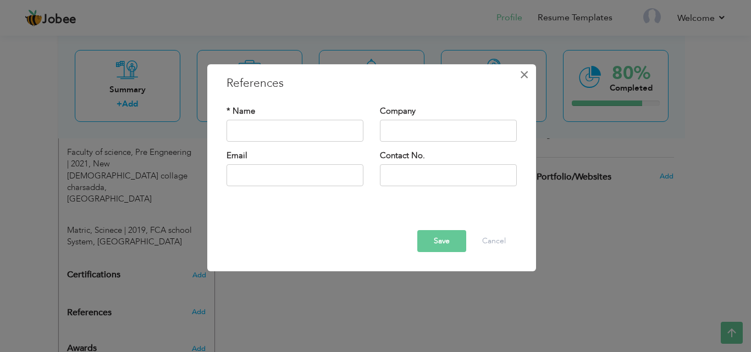
click at [522, 74] on span "×" at bounding box center [524, 75] width 9 height 20
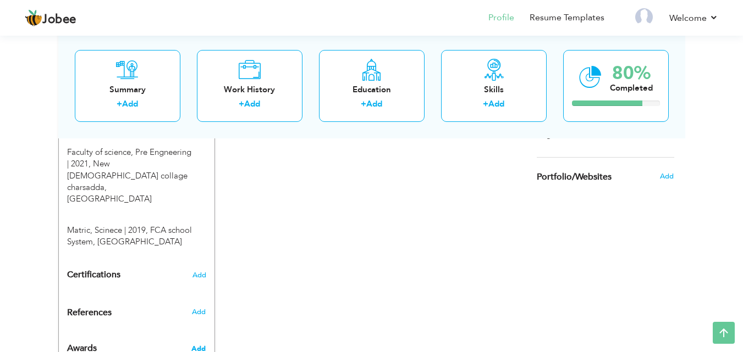
click at [195, 344] on span "Add" at bounding box center [198, 349] width 14 height 10
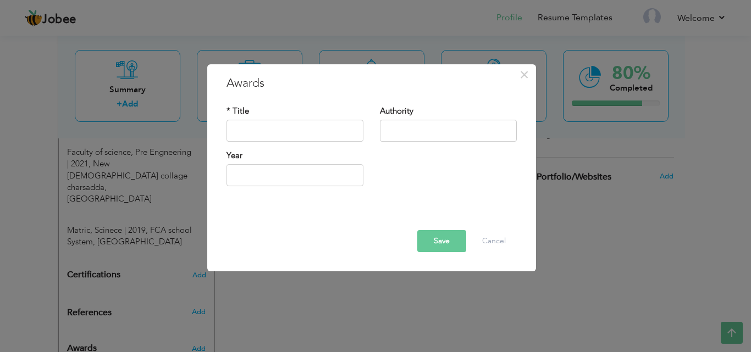
drag, startPoint x: 447, startPoint y: 242, endPoint x: 444, endPoint y: 250, distance: 8.0
click at [444, 250] on button "Save" at bounding box center [441, 241] width 49 height 22
click at [423, 240] on button "Save" at bounding box center [441, 241] width 49 height 22
click at [318, 129] on input "text" at bounding box center [295, 131] width 137 height 22
click at [527, 72] on span "×" at bounding box center [524, 75] width 9 height 20
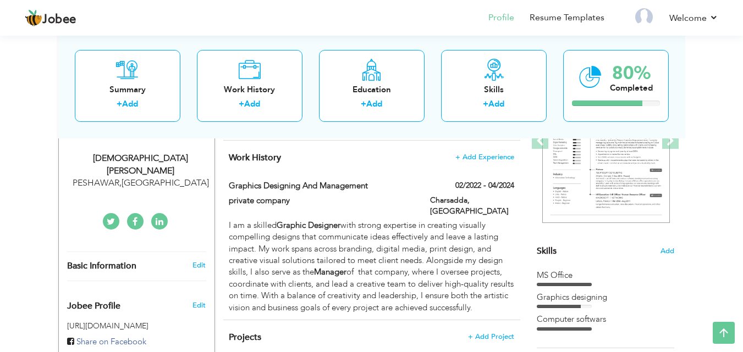
scroll to position [150, 0]
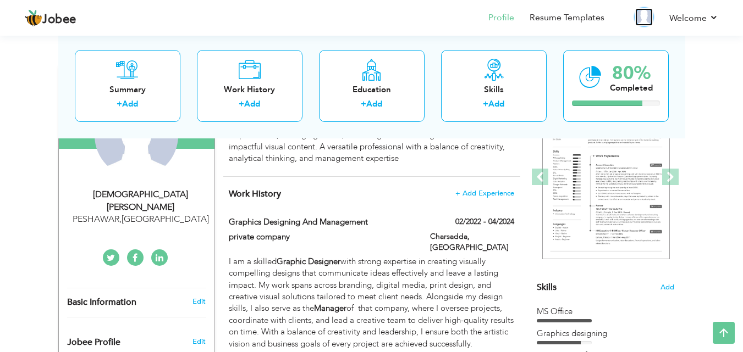
click at [648, 15] on img at bounding box center [644, 17] width 18 height 18
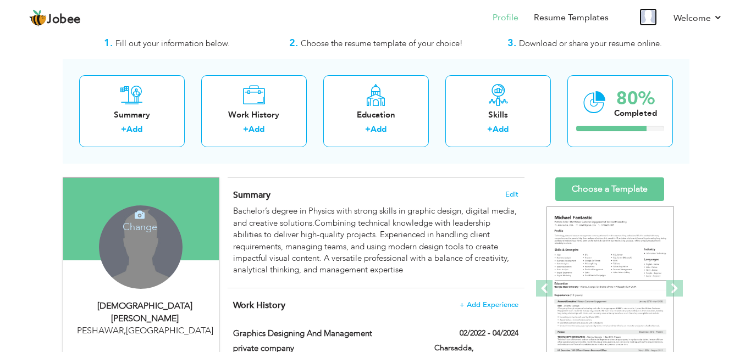
scroll to position [55, 0]
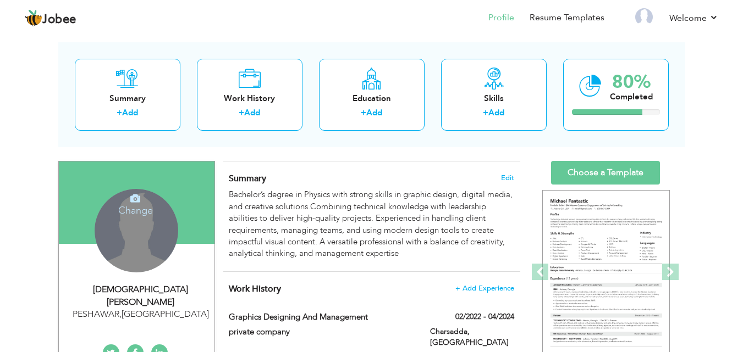
click at [156, 217] on div "Change Remove" at bounding box center [137, 231] width 84 height 84
click at [133, 194] on icon at bounding box center [135, 199] width 10 height 10
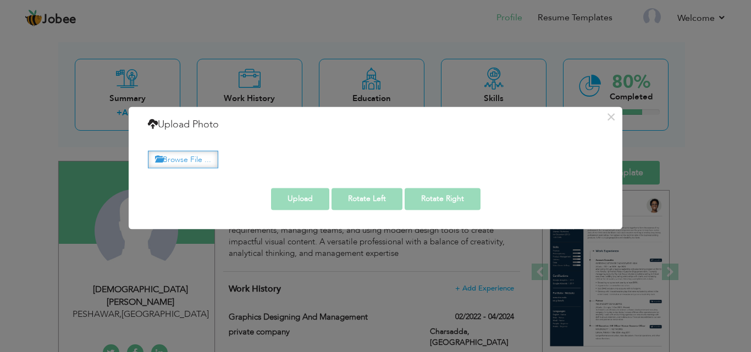
click at [194, 162] on label "Browse File ..." at bounding box center [183, 159] width 70 height 17
click at [0, 0] on input "Browse File ..." at bounding box center [0, 0] width 0 height 0
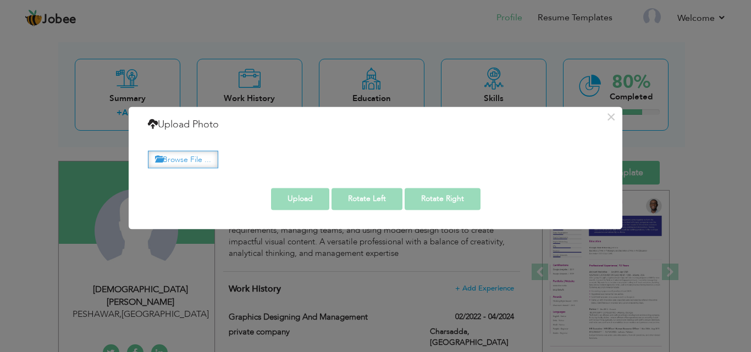
click at [181, 154] on label "Browse File ..." at bounding box center [183, 159] width 70 height 17
click at [0, 0] on input "Browse File ..." at bounding box center [0, 0] width 0 height 0
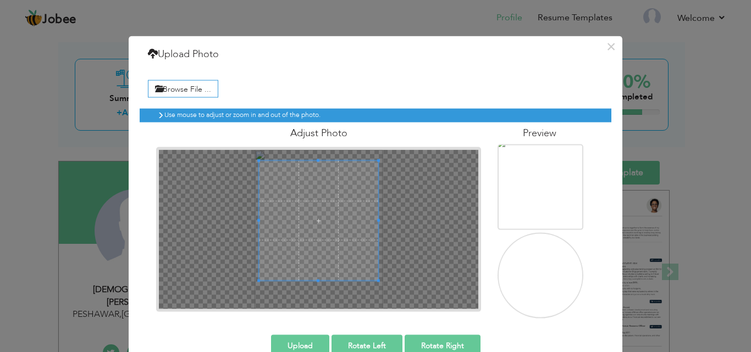
click at [317, 159] on span at bounding box center [318, 160] width 119 height 3
click at [319, 153] on div at bounding box center [318, 229] width 319 height 159
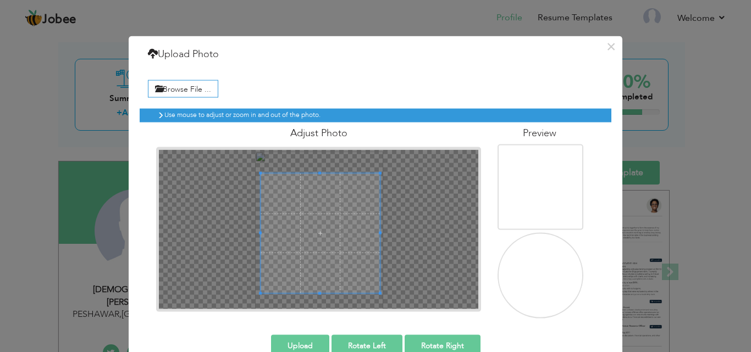
click at [313, 210] on span at bounding box center [320, 233] width 119 height 119
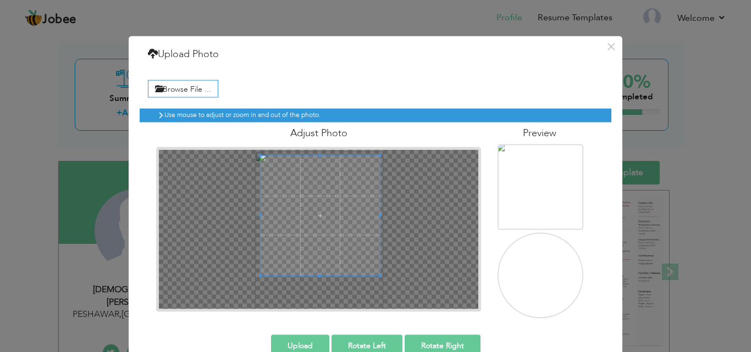
click at [318, 187] on span at bounding box center [320, 215] width 119 height 119
click at [318, 189] on span at bounding box center [320, 215] width 119 height 119
click at [310, 341] on button "Upload" at bounding box center [300, 346] width 58 height 22
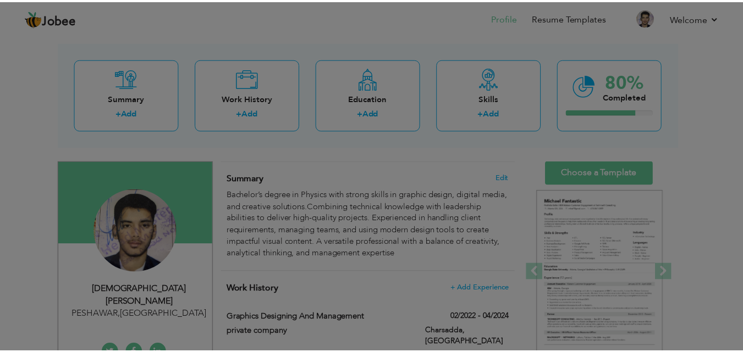
scroll to position [0, 0]
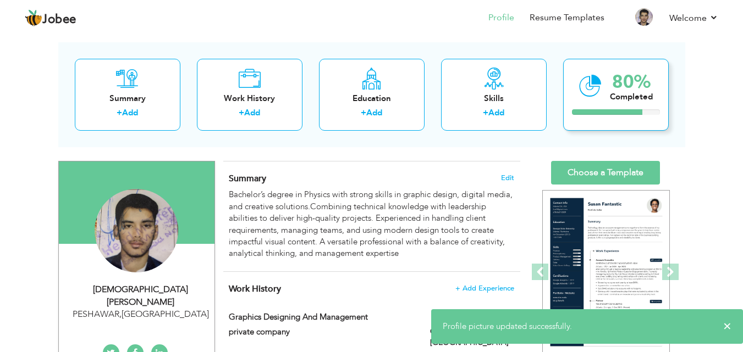
click at [613, 92] on div "Completed" at bounding box center [631, 97] width 43 height 12
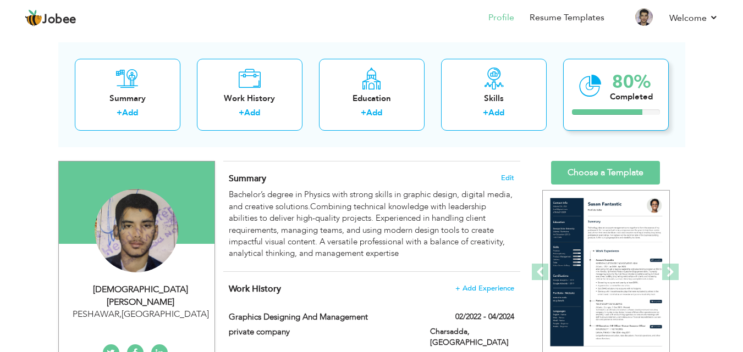
click at [613, 92] on div "Completed" at bounding box center [631, 97] width 43 height 12
drag, startPoint x: 529, startPoint y: 13, endPoint x: 535, endPoint y: 17, distance: 7.5
click at [530, 14] on li "Resume Templates" at bounding box center [559, 19] width 90 height 30
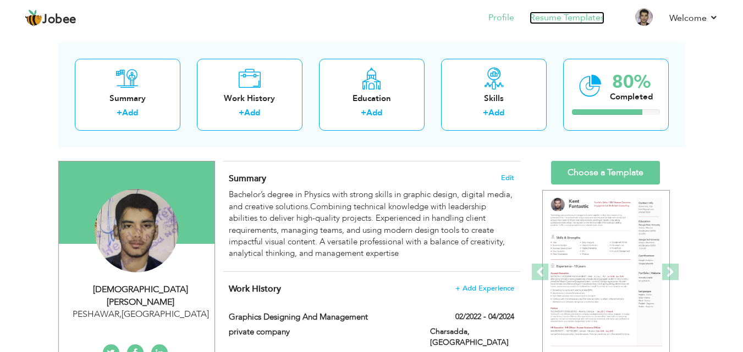
click at [542, 22] on link "Resume Templates" at bounding box center [567, 18] width 75 height 13
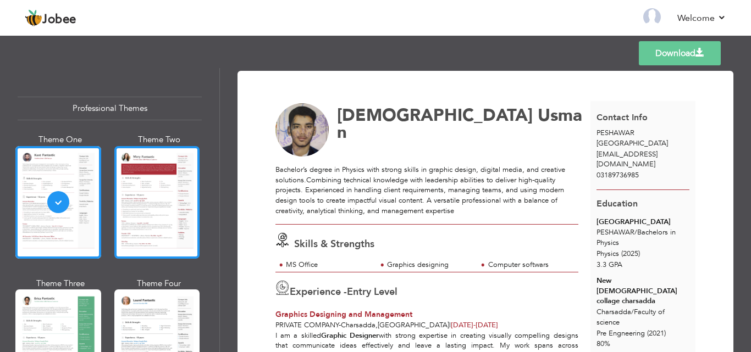
click at [154, 213] on div at bounding box center [157, 202] width 86 height 113
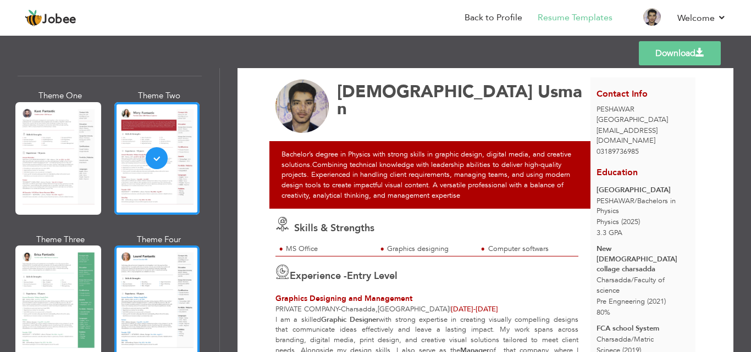
scroll to position [110, 0]
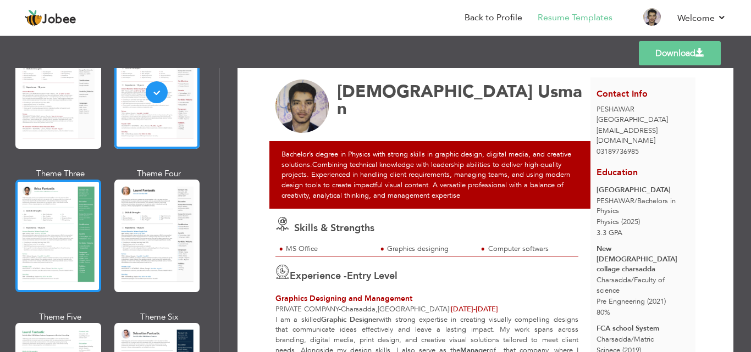
click at [58, 233] on div at bounding box center [58, 236] width 86 height 113
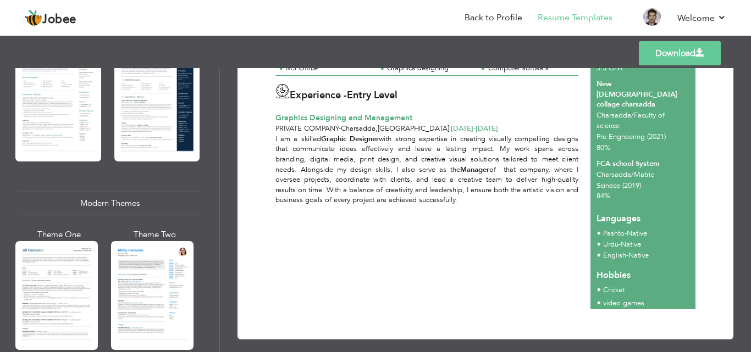
scroll to position [385, 0]
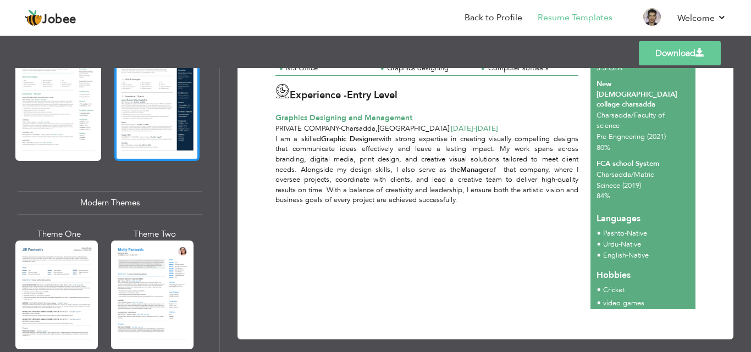
click at [186, 122] on div at bounding box center [157, 104] width 86 height 113
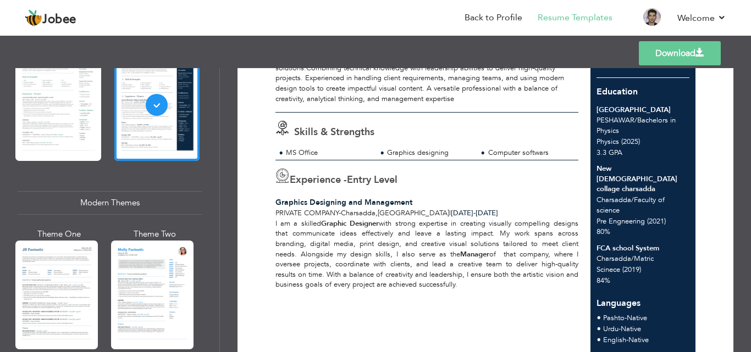
scroll to position [87, 0]
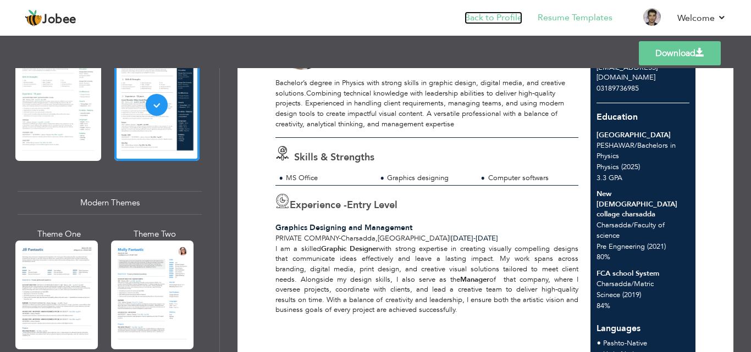
click at [513, 14] on link "Back to Profile" at bounding box center [494, 18] width 58 height 13
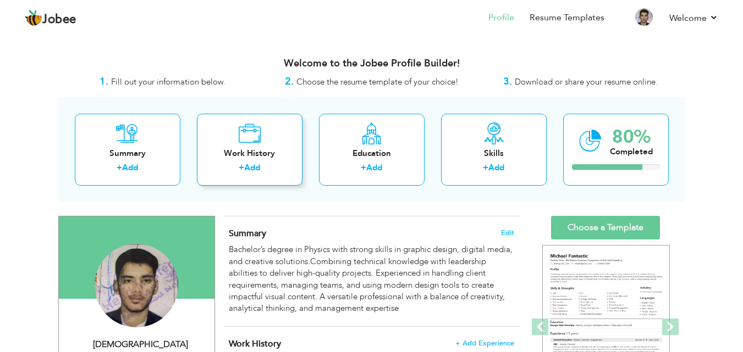
click at [268, 128] on div "Work History + Add" at bounding box center [250, 150] width 106 height 72
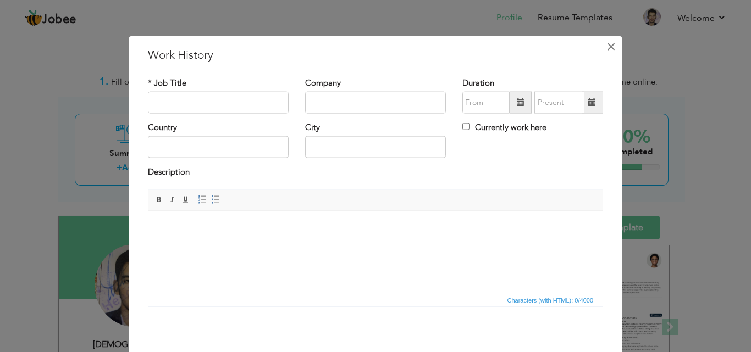
click at [607, 43] on span "×" at bounding box center [611, 46] width 9 height 20
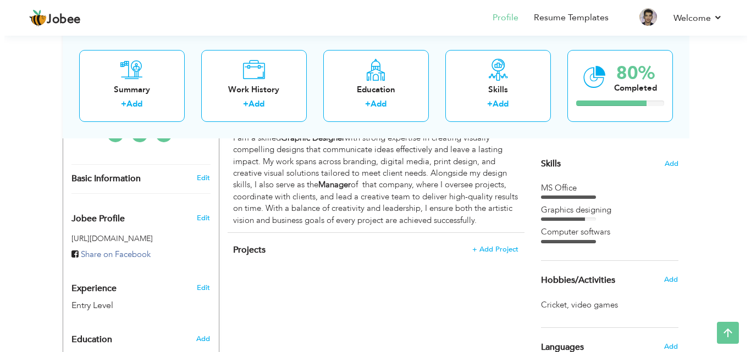
scroll to position [275, 0]
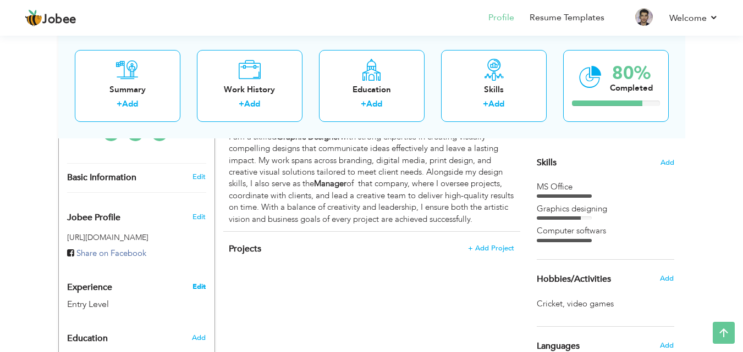
click at [200, 282] on link "Edit" at bounding box center [198, 287] width 13 height 10
type input "[DEMOGRAPHIC_DATA]"
type input "Usman"
type input "03189736985"
select select "number:166"
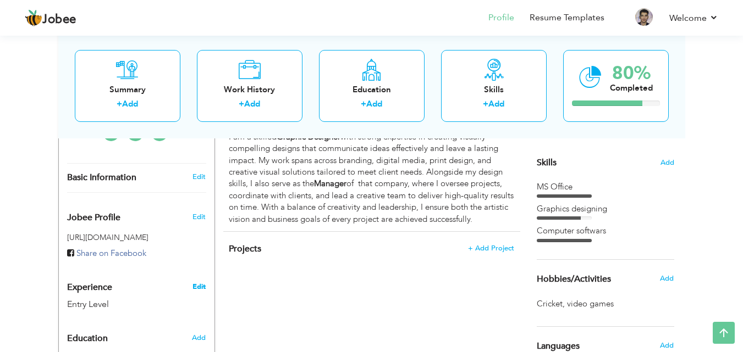
type input "PESHAWAR"
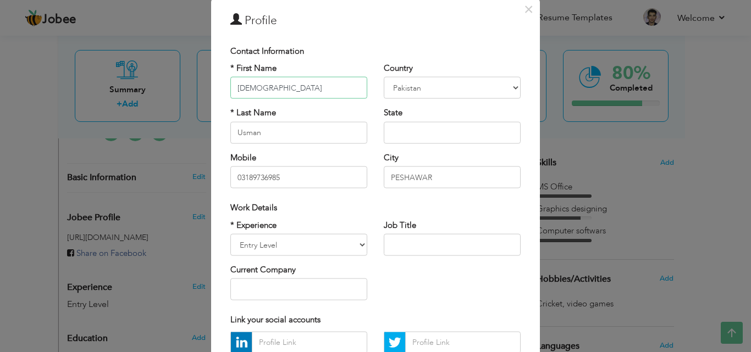
scroll to position [55, 0]
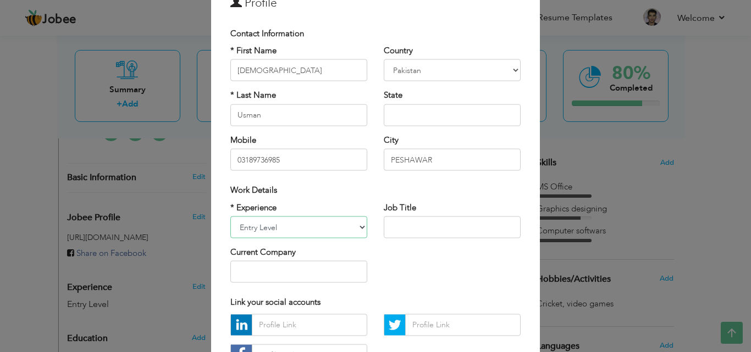
click at [359, 223] on select "Entry Level Less than 1 Year 1 Year 2 Years 3 Years 4 Years 5 Years 6 Years 7 Y…" at bounding box center [298, 228] width 137 height 22
select select "number:4"
click at [230, 217] on select "Entry Level Less than 1 Year 1 Year 2 Years 3 Years 4 Years 5 Years 6 Years 7 Y…" at bounding box center [298, 228] width 137 height 22
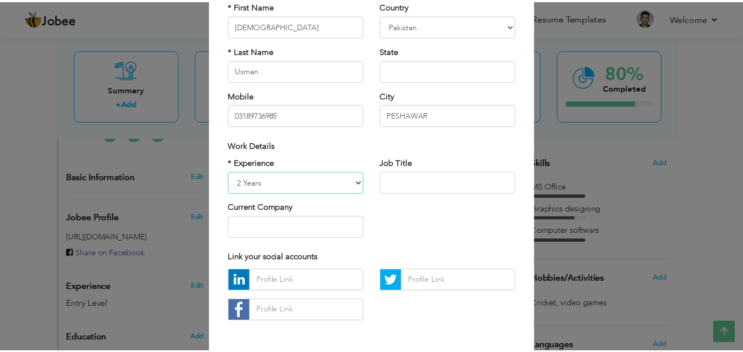
scroll to position [144, 0]
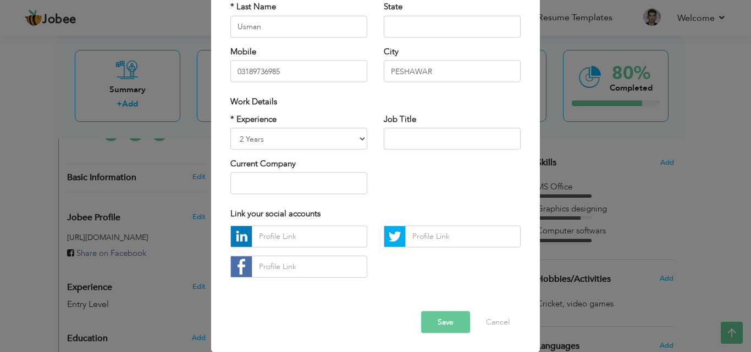
click at [449, 321] on button "Save" at bounding box center [445, 322] width 49 height 22
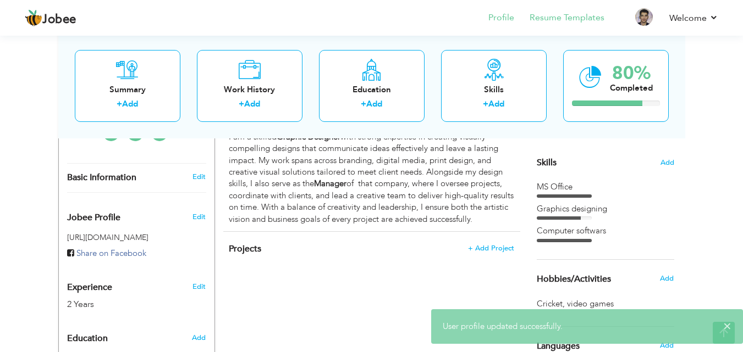
click at [564, 11] on li "Resume Templates" at bounding box center [559, 19] width 90 height 30
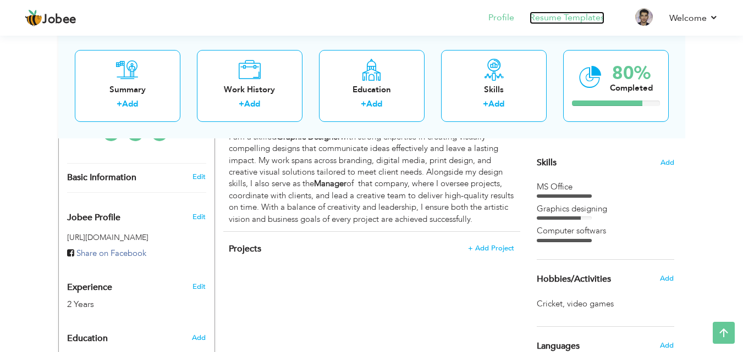
click at [565, 15] on link "Resume Templates" at bounding box center [567, 18] width 75 height 13
click at [552, 21] on link "Resume Templates" at bounding box center [567, 18] width 75 height 13
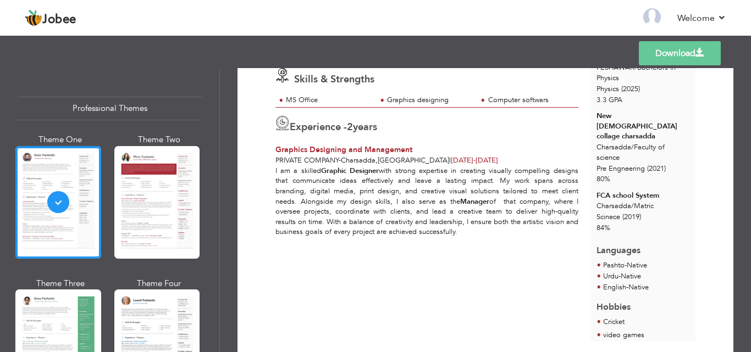
scroll to position [110, 0]
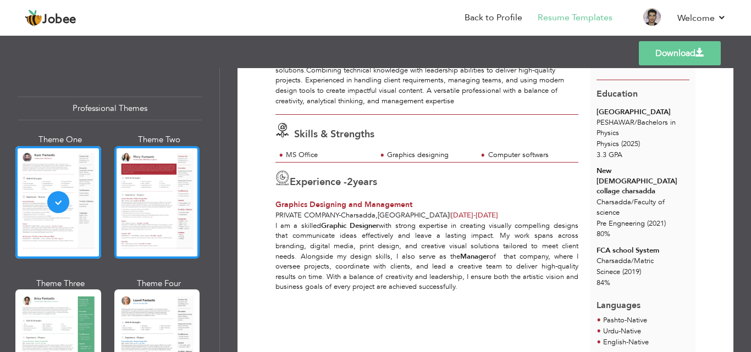
click at [151, 177] on div at bounding box center [157, 202] width 86 height 113
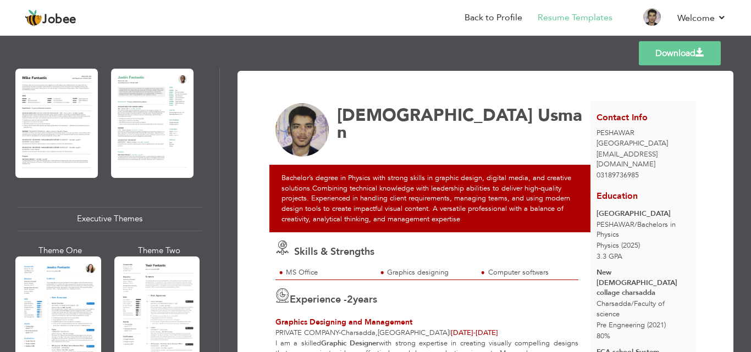
scroll to position [715, 0]
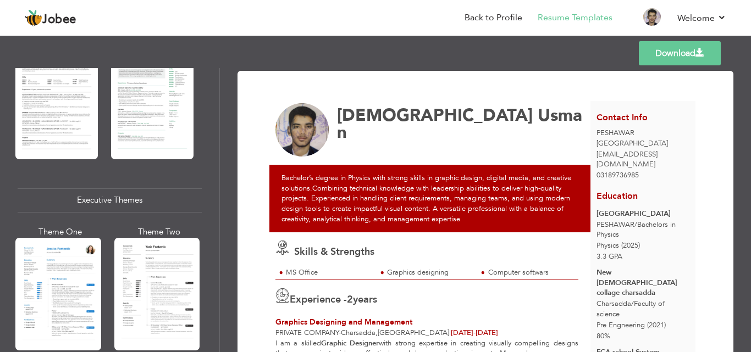
drag, startPoint x: 45, startPoint y: 278, endPoint x: 62, endPoint y: 263, distance: 22.2
click at [59, 261] on div at bounding box center [58, 294] width 86 height 113
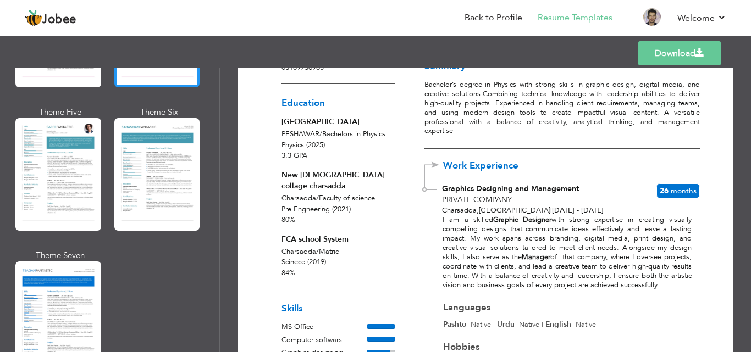
scroll to position [1649, 0]
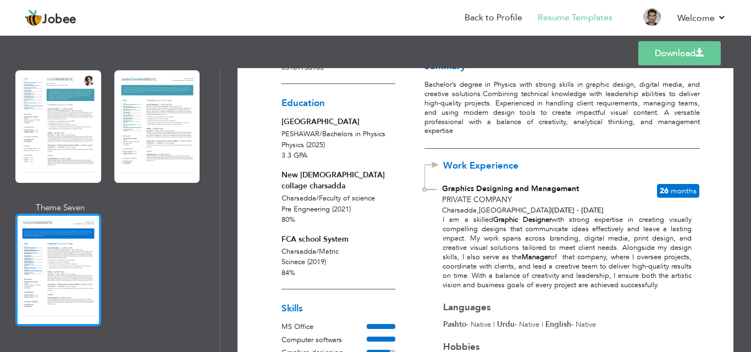
click at [65, 244] on div at bounding box center [58, 270] width 86 height 113
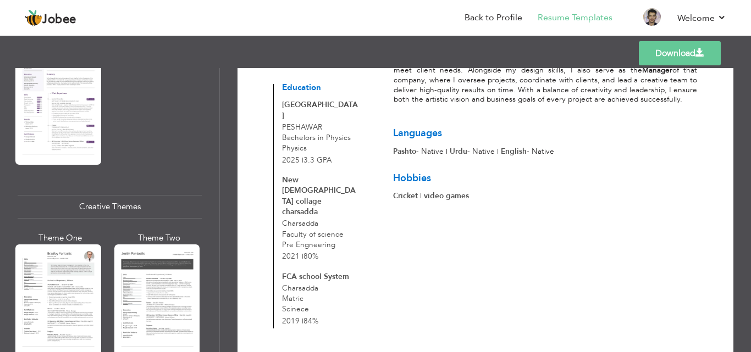
scroll to position [1023, 0]
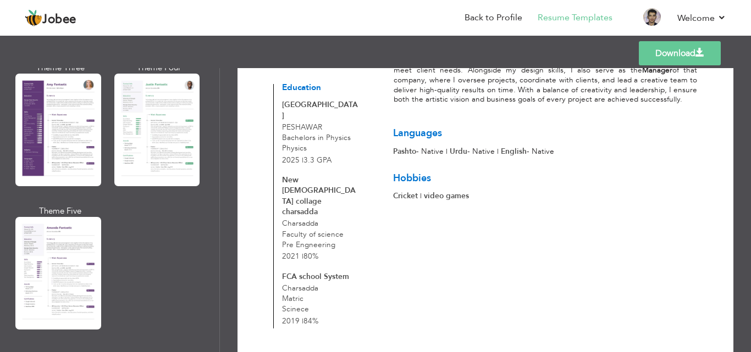
click at [42, 114] on div at bounding box center [58, 130] width 86 height 113
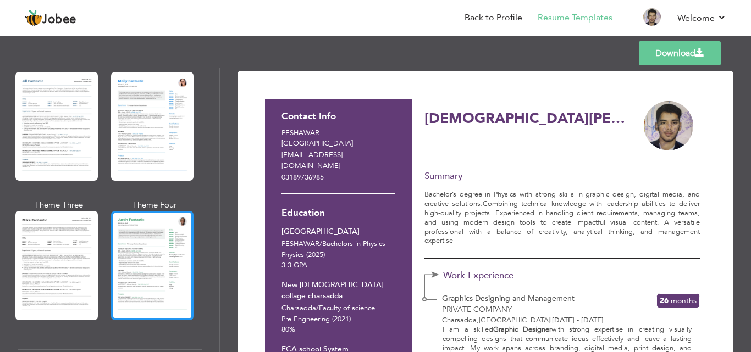
scroll to position [528, 0]
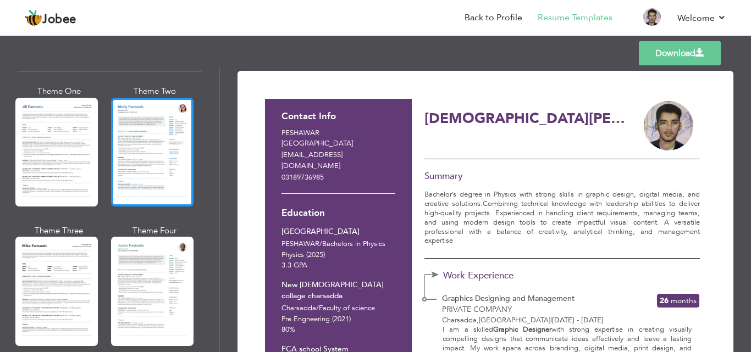
click at [147, 155] on div at bounding box center [152, 152] width 82 height 109
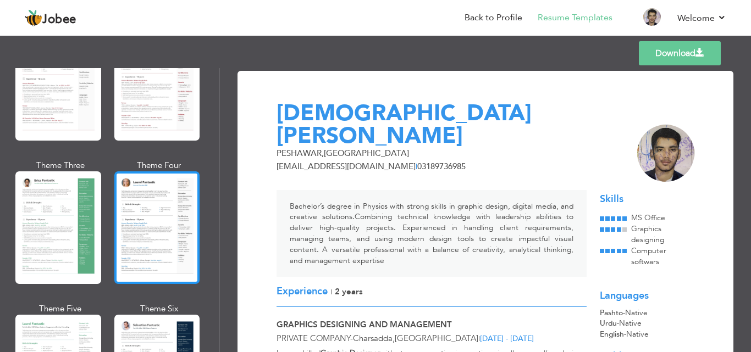
scroll to position [33, 0]
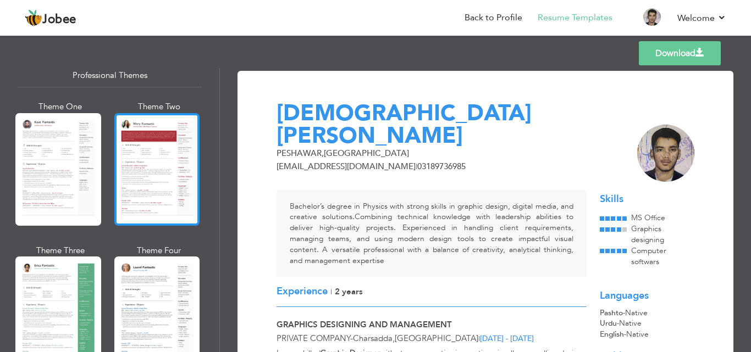
click at [152, 155] on div at bounding box center [157, 169] width 86 height 113
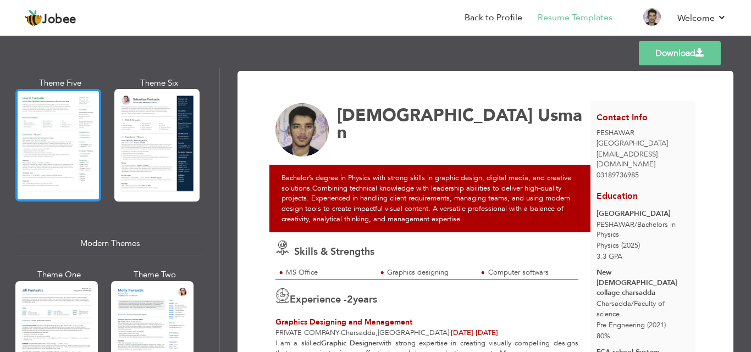
scroll to position [363, 0]
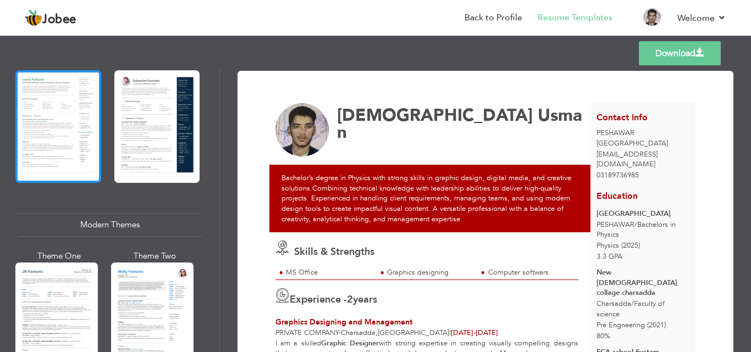
click at [73, 123] on div at bounding box center [58, 126] width 86 height 113
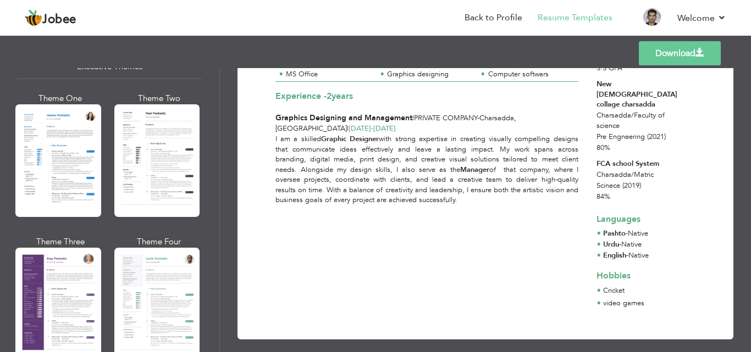
scroll to position [913, 0]
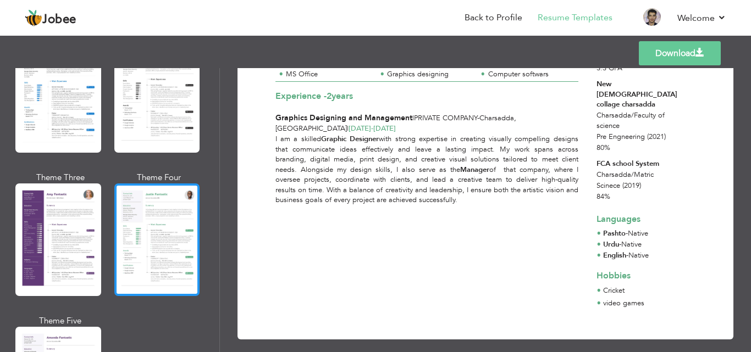
click at [169, 213] on div at bounding box center [157, 240] width 86 height 113
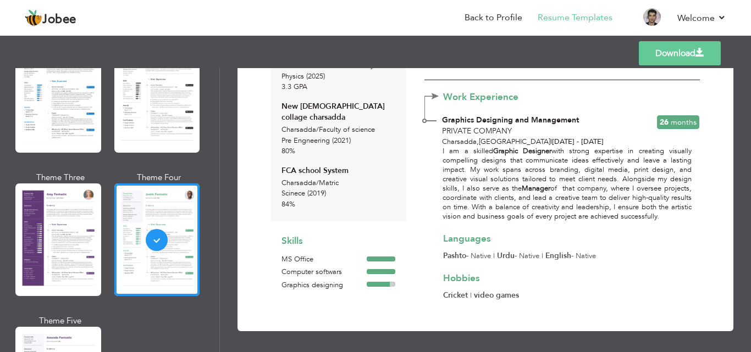
scroll to position [181, 0]
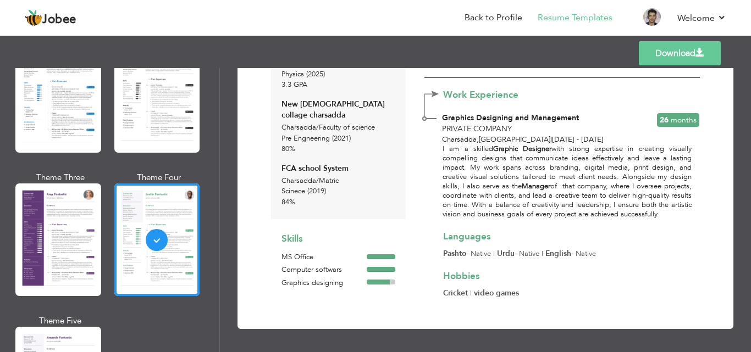
click at [664, 55] on link "Download" at bounding box center [680, 53] width 82 height 24
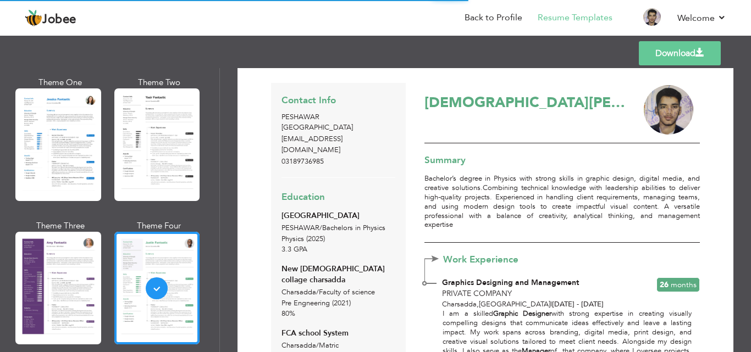
scroll to position [913, 0]
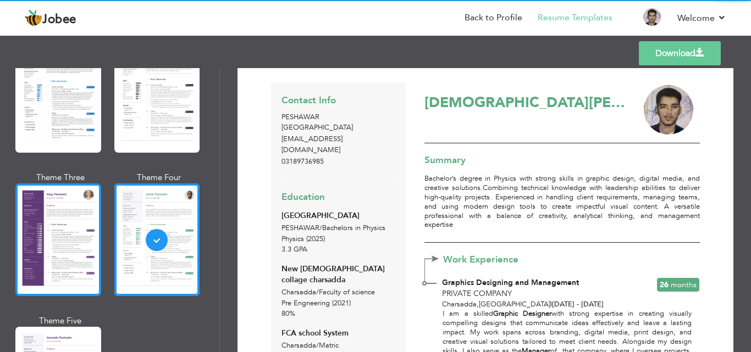
click at [53, 222] on div at bounding box center [58, 240] width 86 height 113
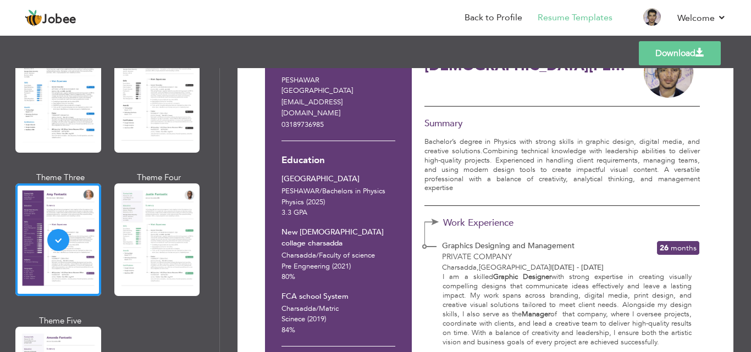
scroll to position [0, 0]
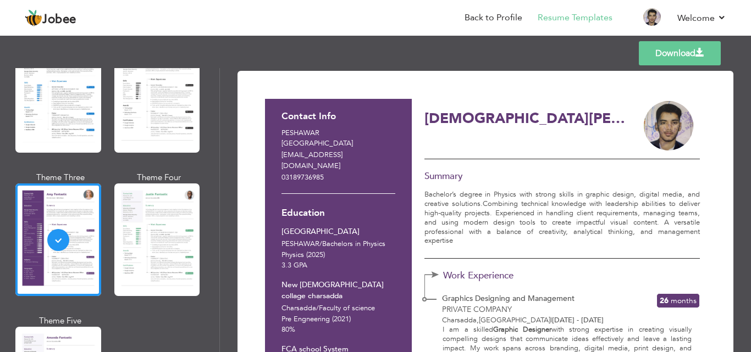
click at [671, 51] on link "Download" at bounding box center [680, 53] width 82 height 24
